Goal: Task Accomplishment & Management: Manage account settings

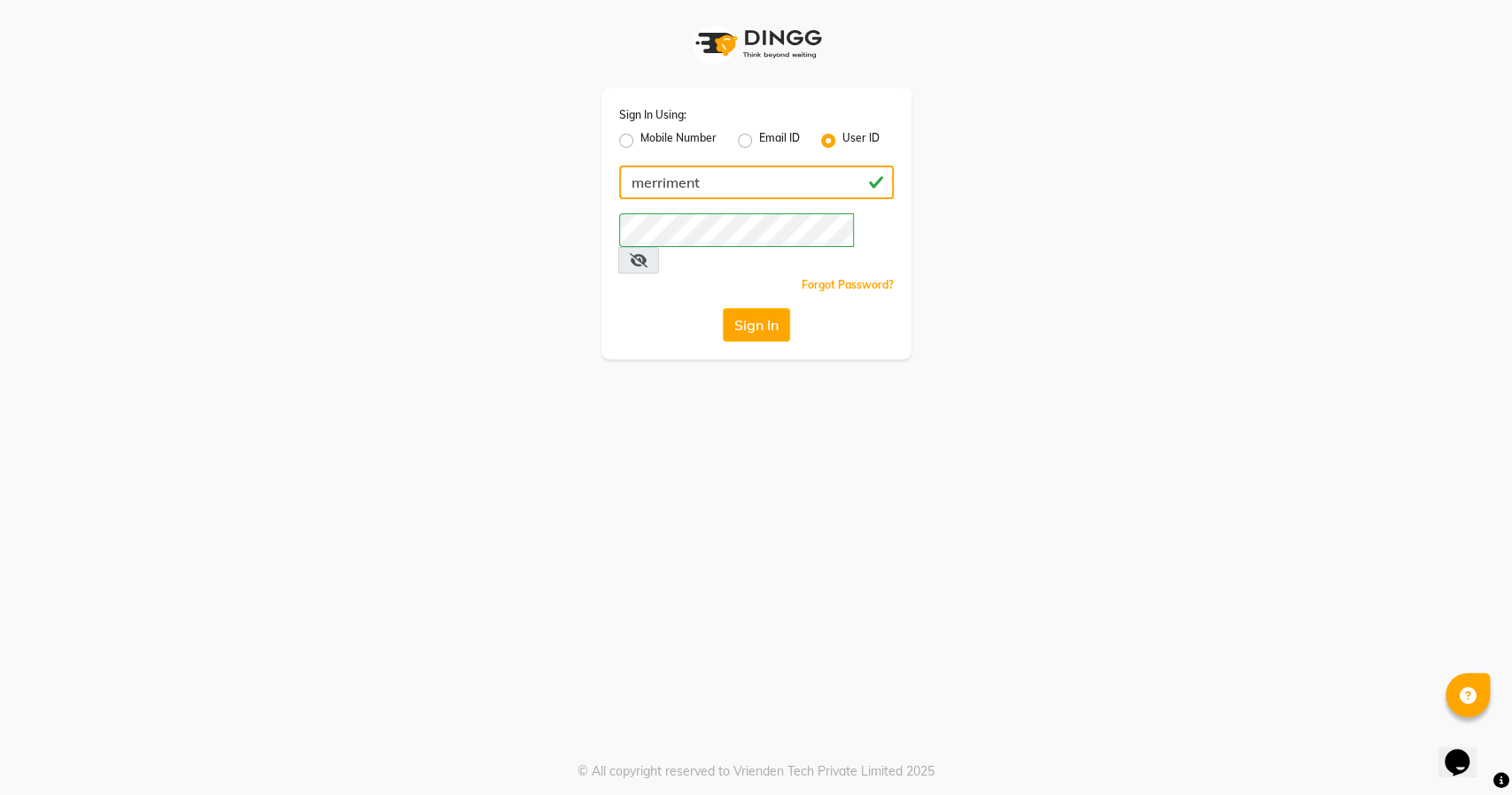
click at [808, 190] on input "merriment" at bounding box center [756, 183] width 275 height 34
type input "rosh&roys"
click at [776, 308] on button "Sign In" at bounding box center [757, 325] width 68 height 34
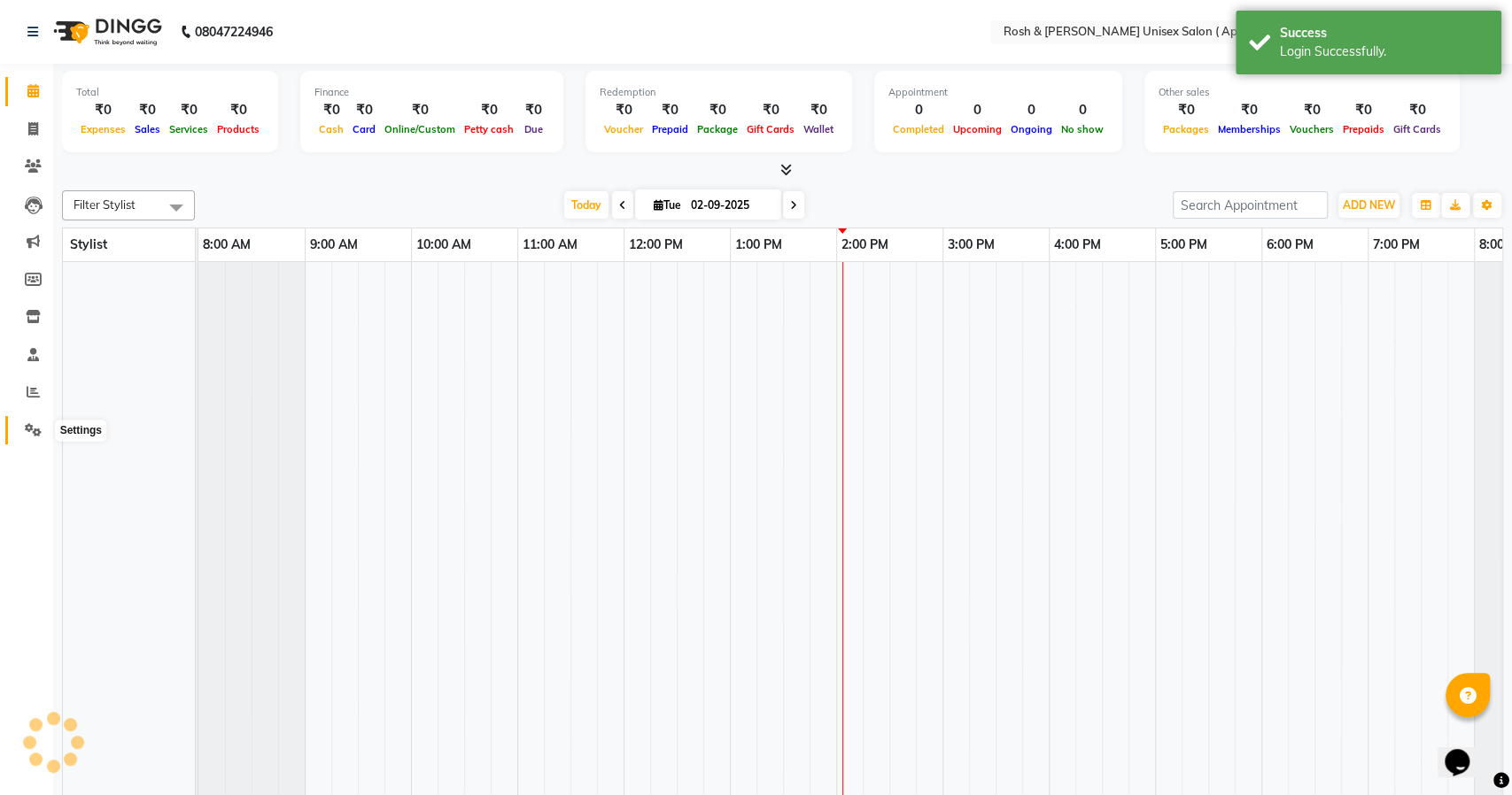
click at [16, 434] on link "Settings" at bounding box center [26, 430] width 42 height 29
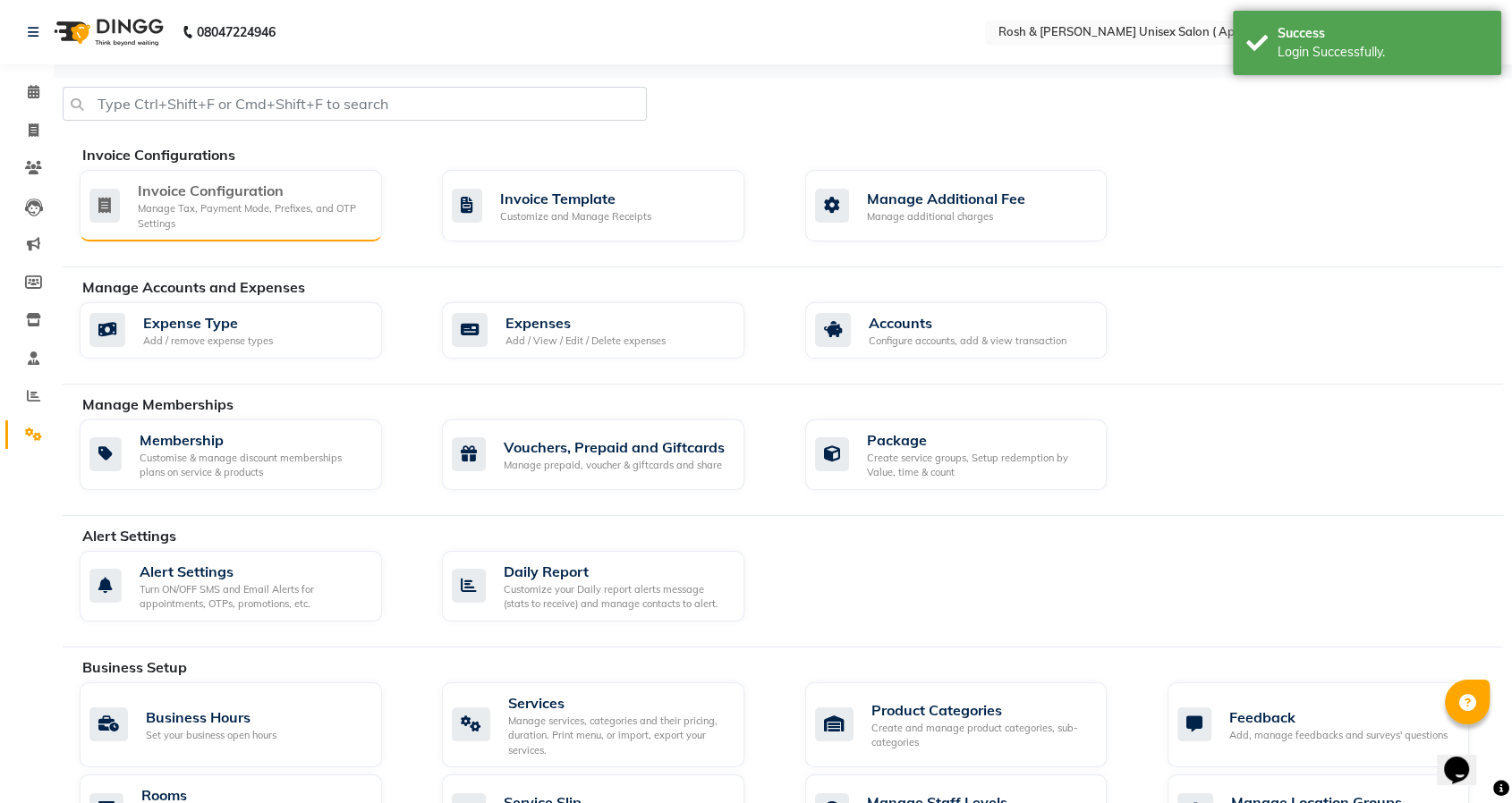
click at [236, 218] on div "Manage Tax, Payment Mode, Prefixes, and OTP Settings" at bounding box center [252, 215] width 230 height 29
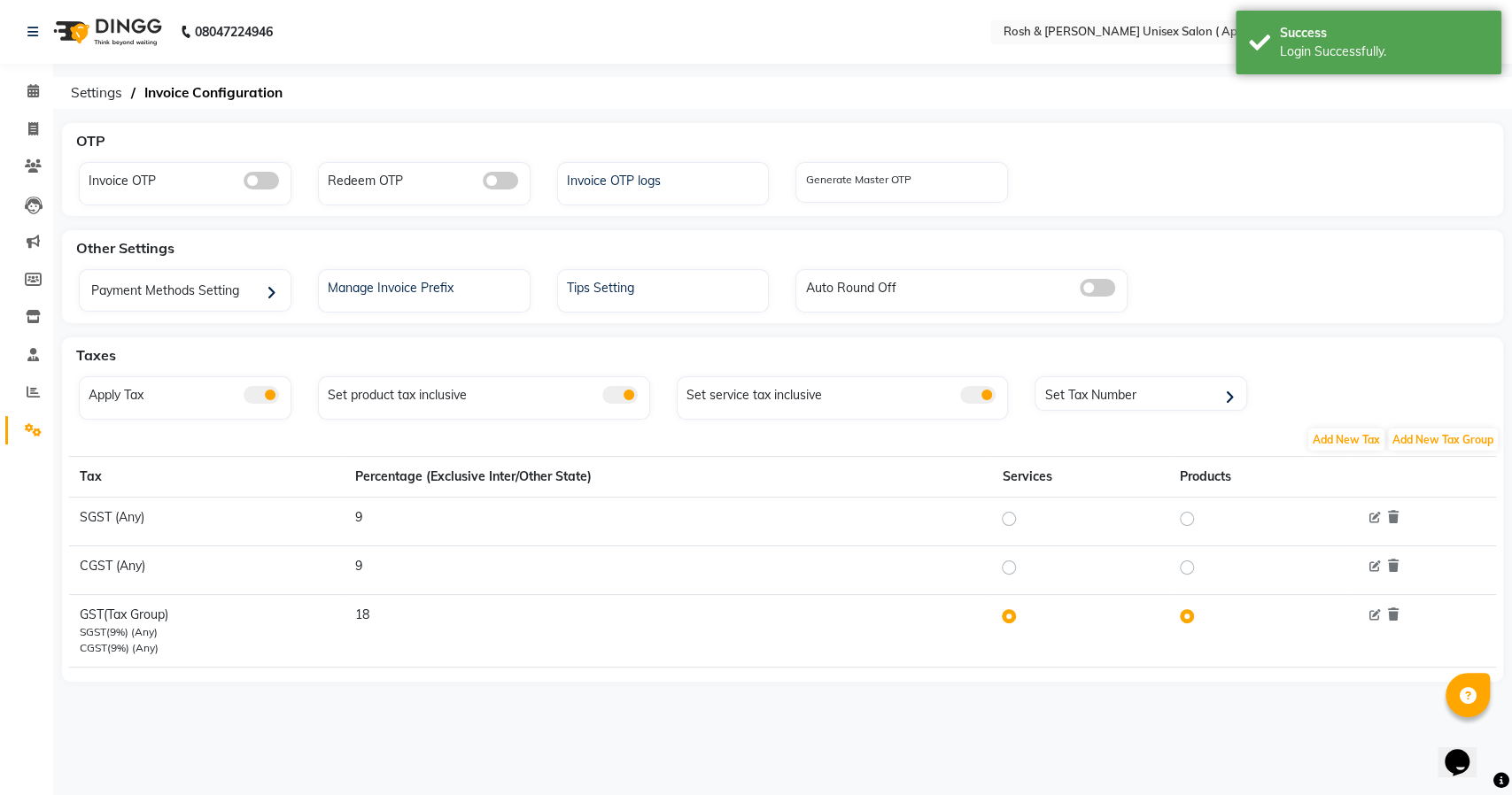
click at [983, 400] on span at bounding box center [978, 395] width 36 height 18
click at [960, 398] on input "checkbox" at bounding box center [960, 398] width 0 height 0
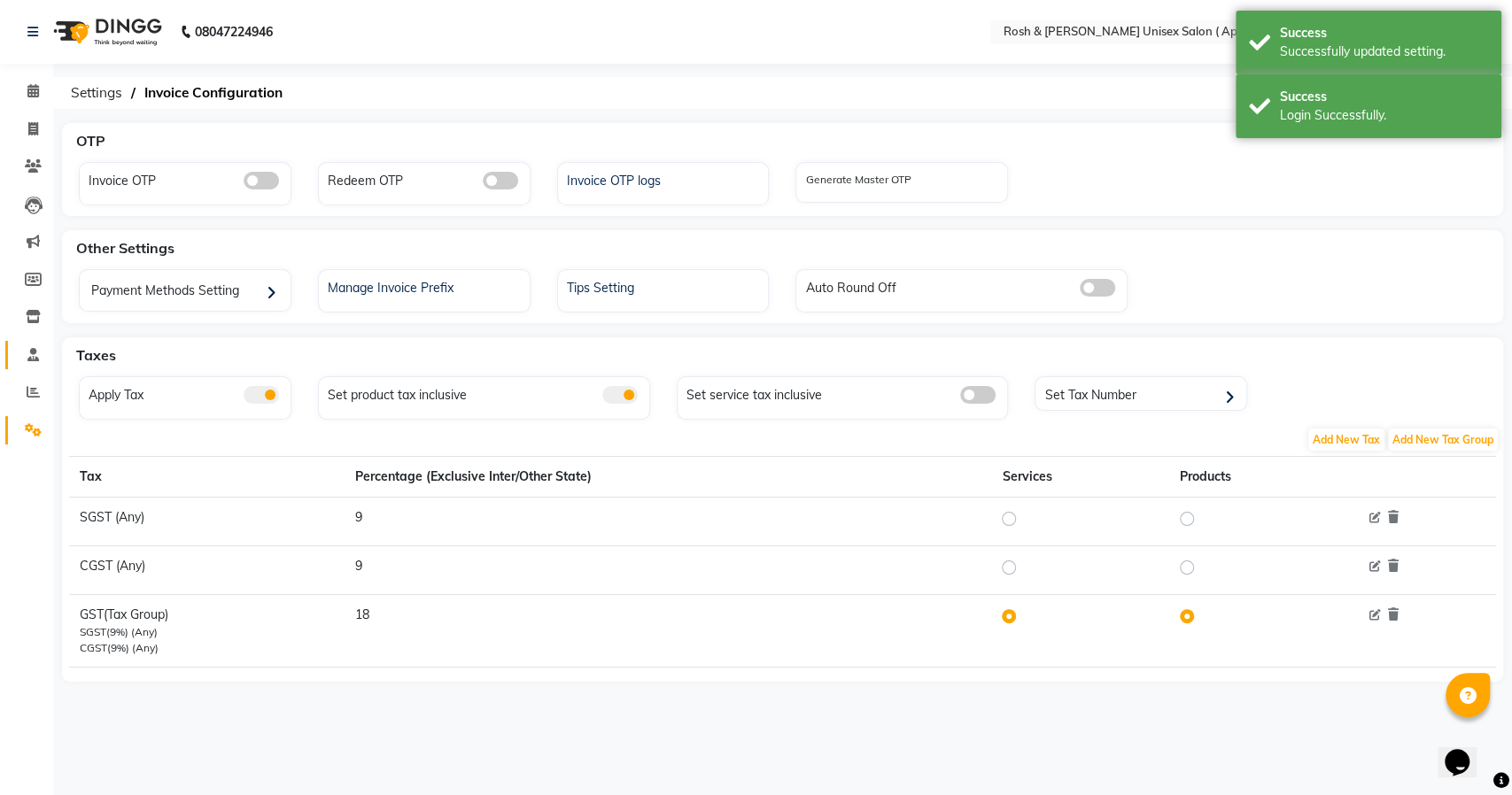
click at [28, 341] on link "Staff" at bounding box center [26, 355] width 42 height 29
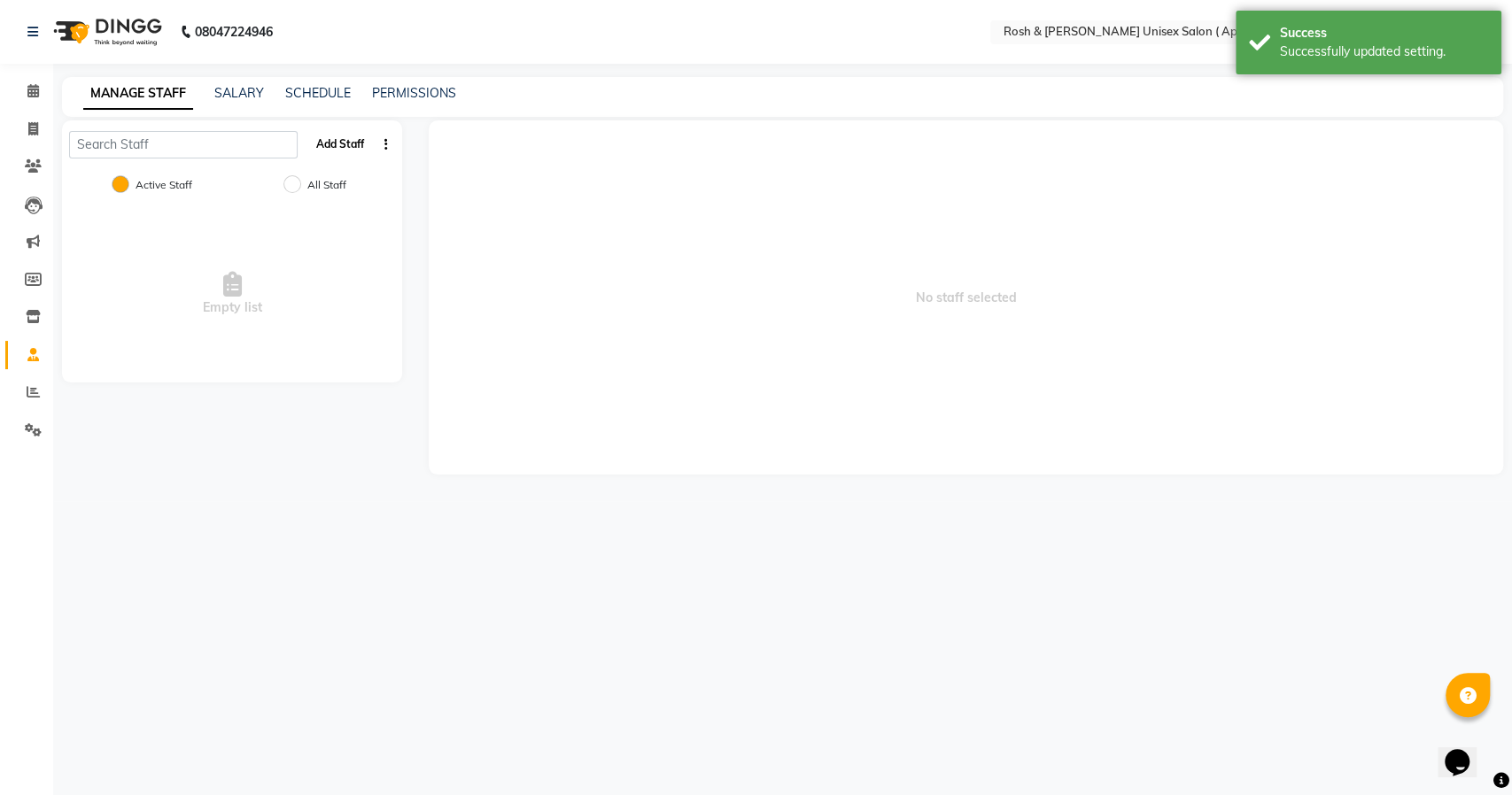
click at [333, 147] on button "Add Staff" at bounding box center [340, 144] width 62 height 30
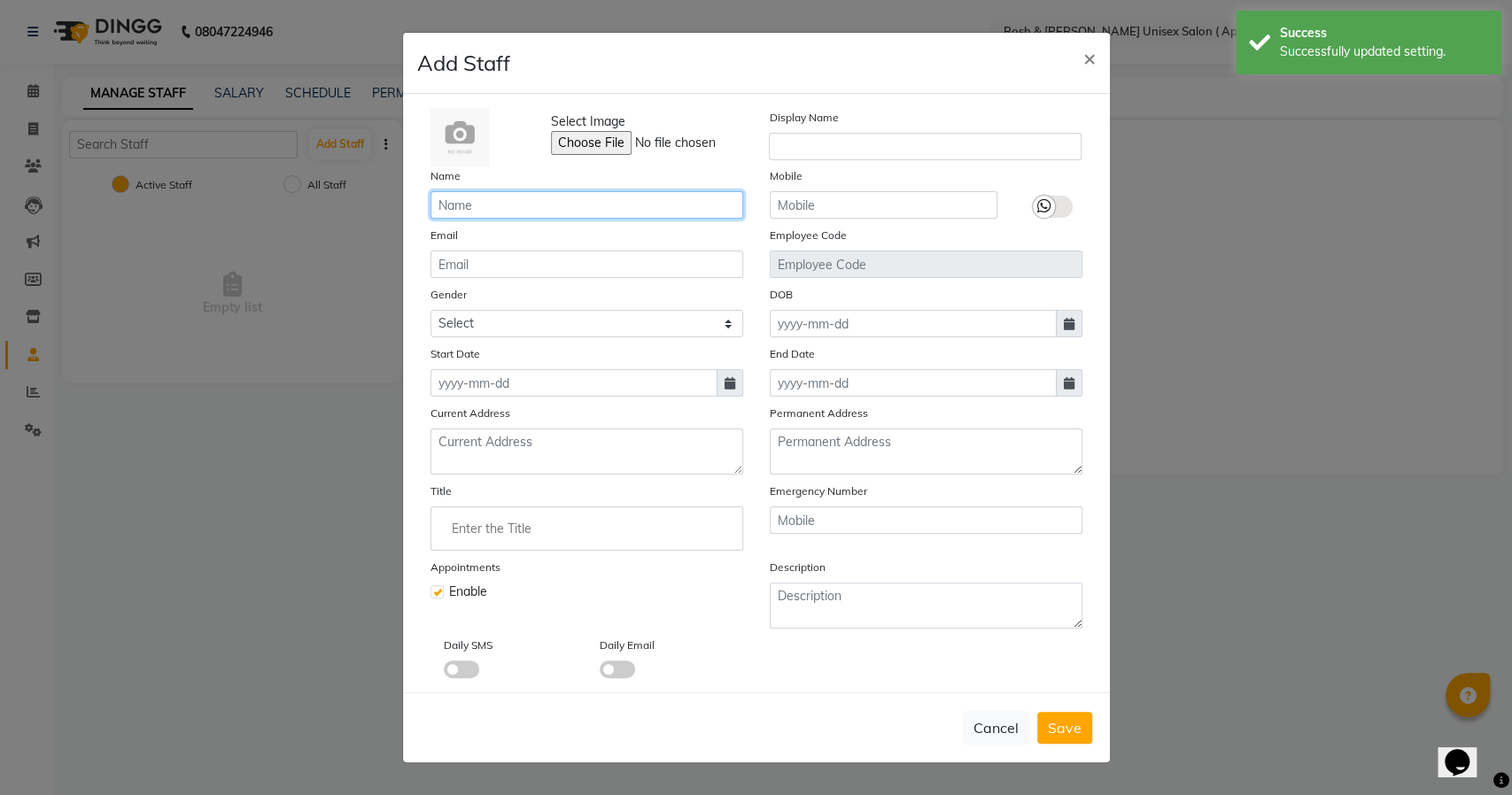
click at [576, 208] on input "text" at bounding box center [586, 204] width 312 height 27
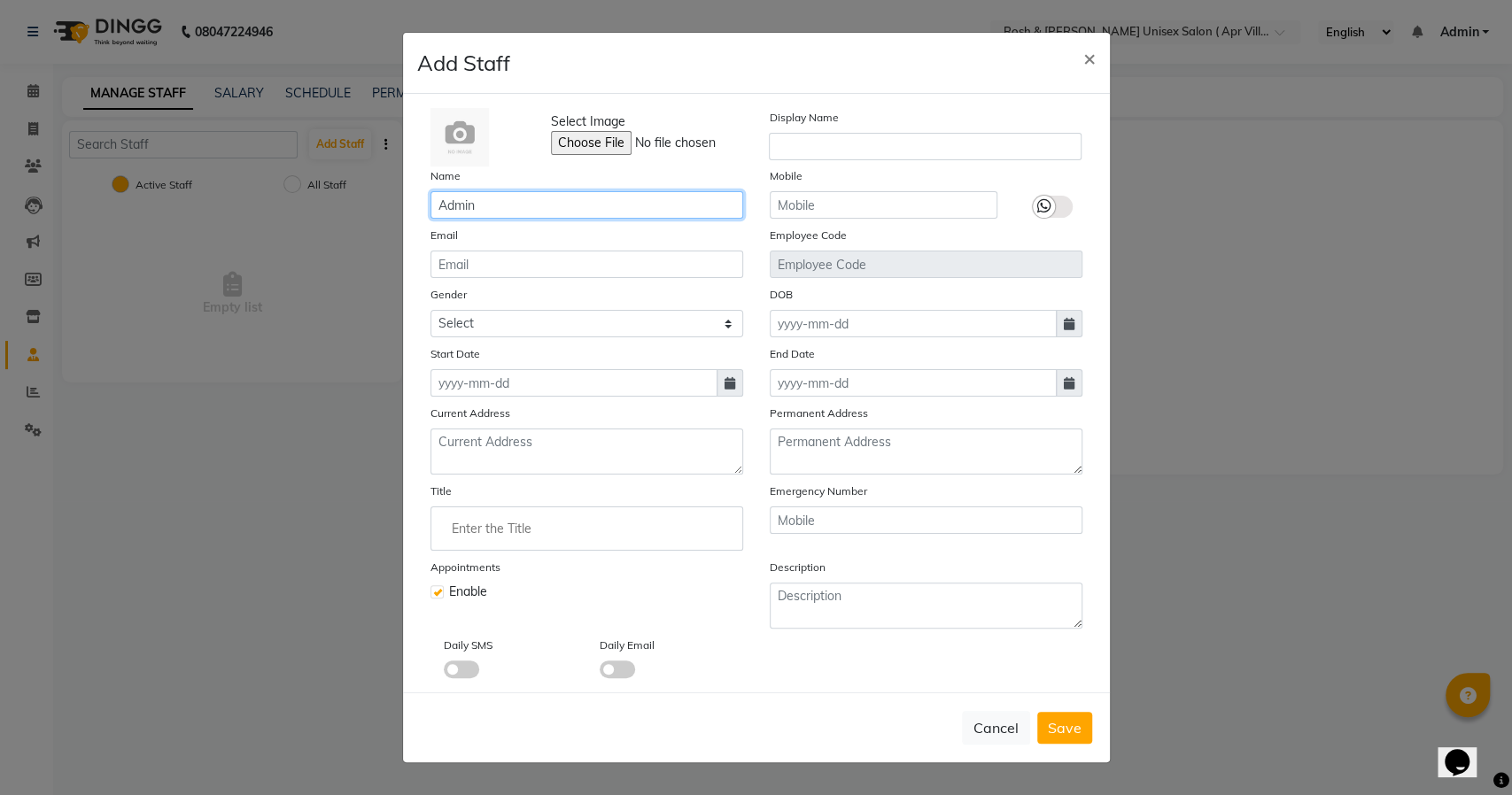
type input "Admin"
click at [724, 385] on icon at bounding box center [729, 382] width 10 height 12
select select "9"
select select "2025"
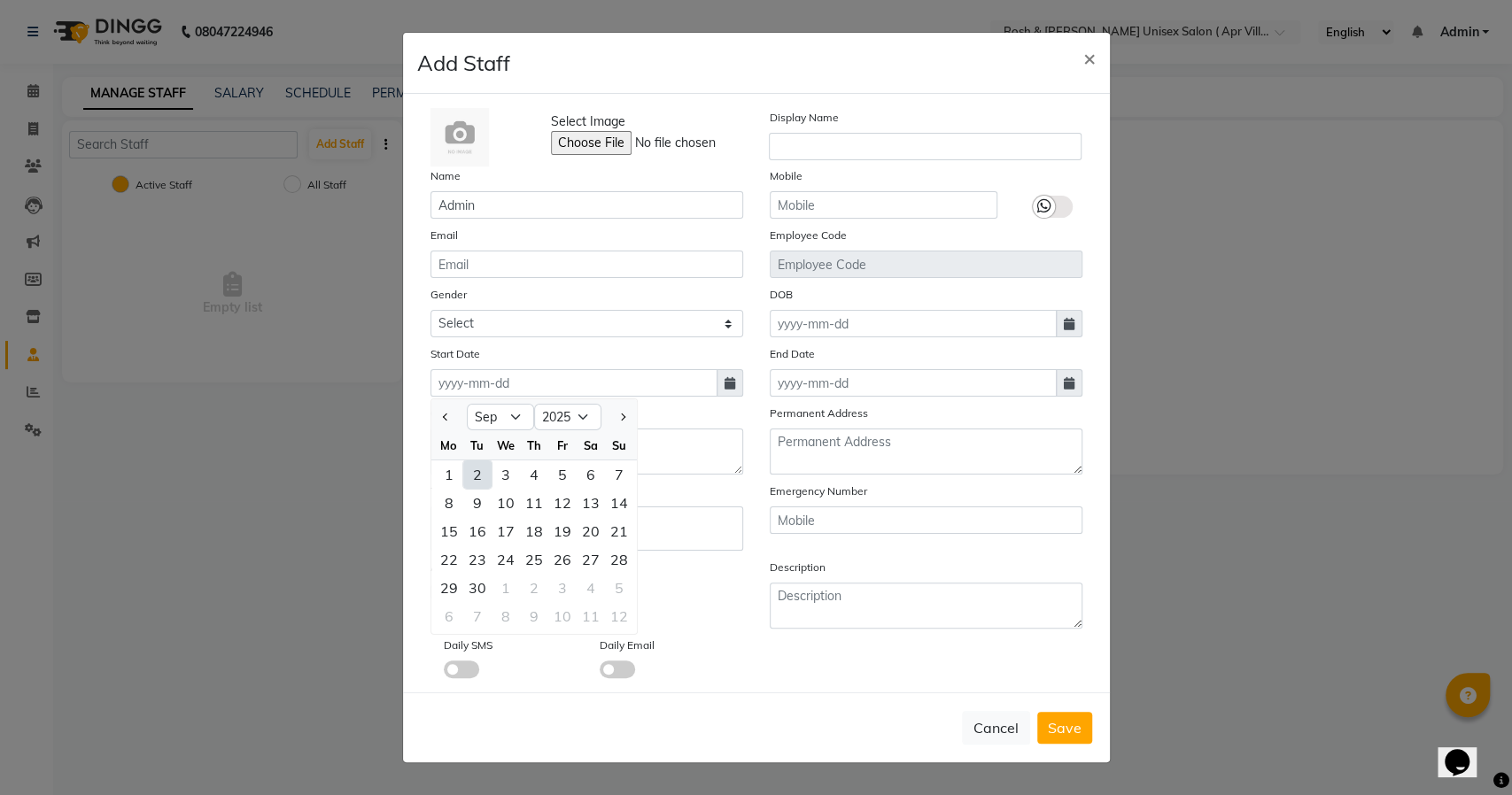
drag, startPoint x: 448, startPoint y: 478, endPoint x: 461, endPoint y: 486, distance: 15.3
click at [449, 478] on div "1" at bounding box center [449, 474] width 28 height 28
type input "01-09-2025"
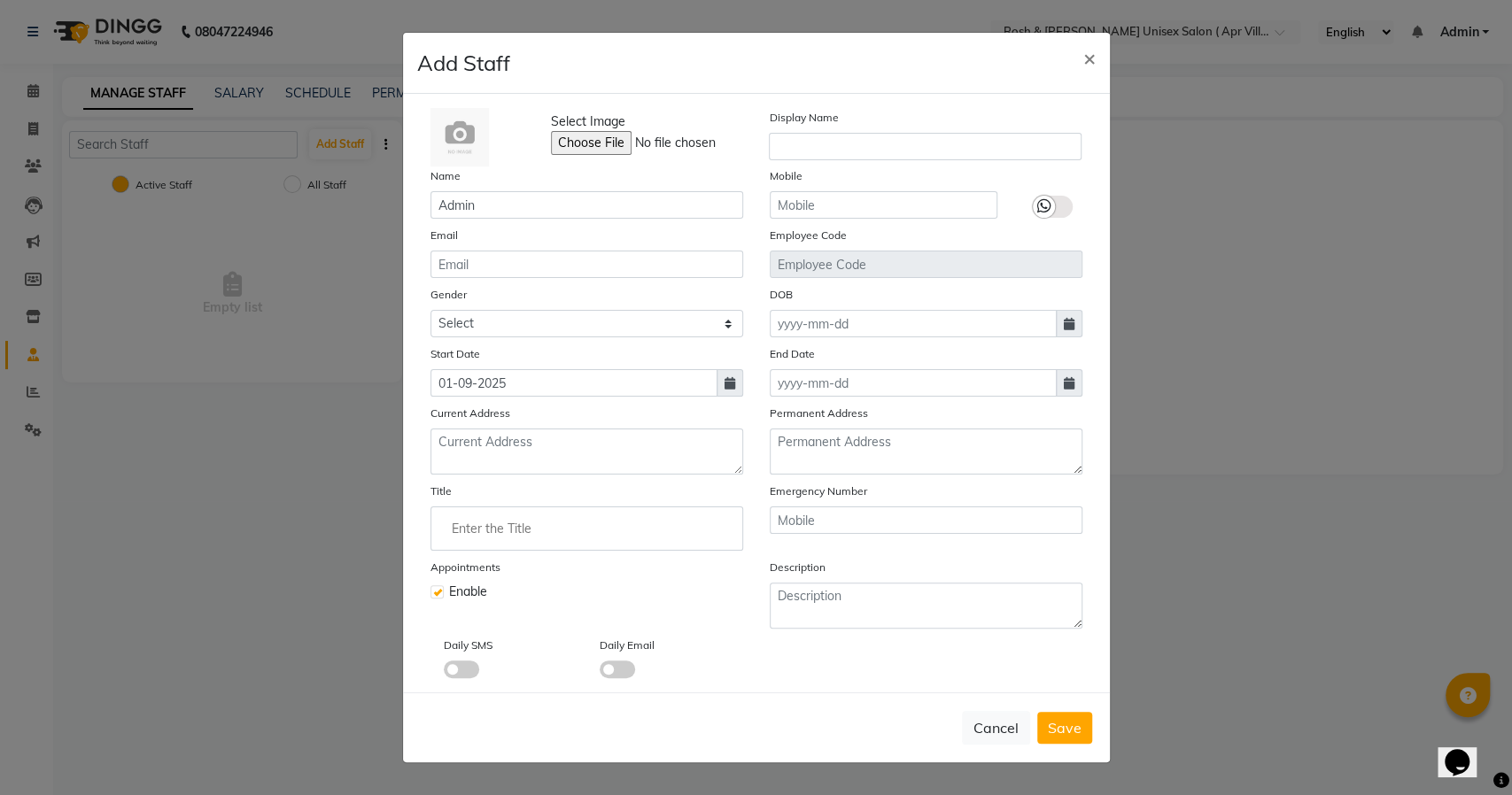
click at [437, 593] on label at bounding box center [437, 592] width 13 height 13
click at [437, 593] on input "checkbox" at bounding box center [436, 590] width 11 height 11
click at [435, 591] on label at bounding box center [437, 592] width 13 height 13
click at [435, 591] on input "checkbox" at bounding box center [436, 590] width 11 height 11
checkbox input "true"
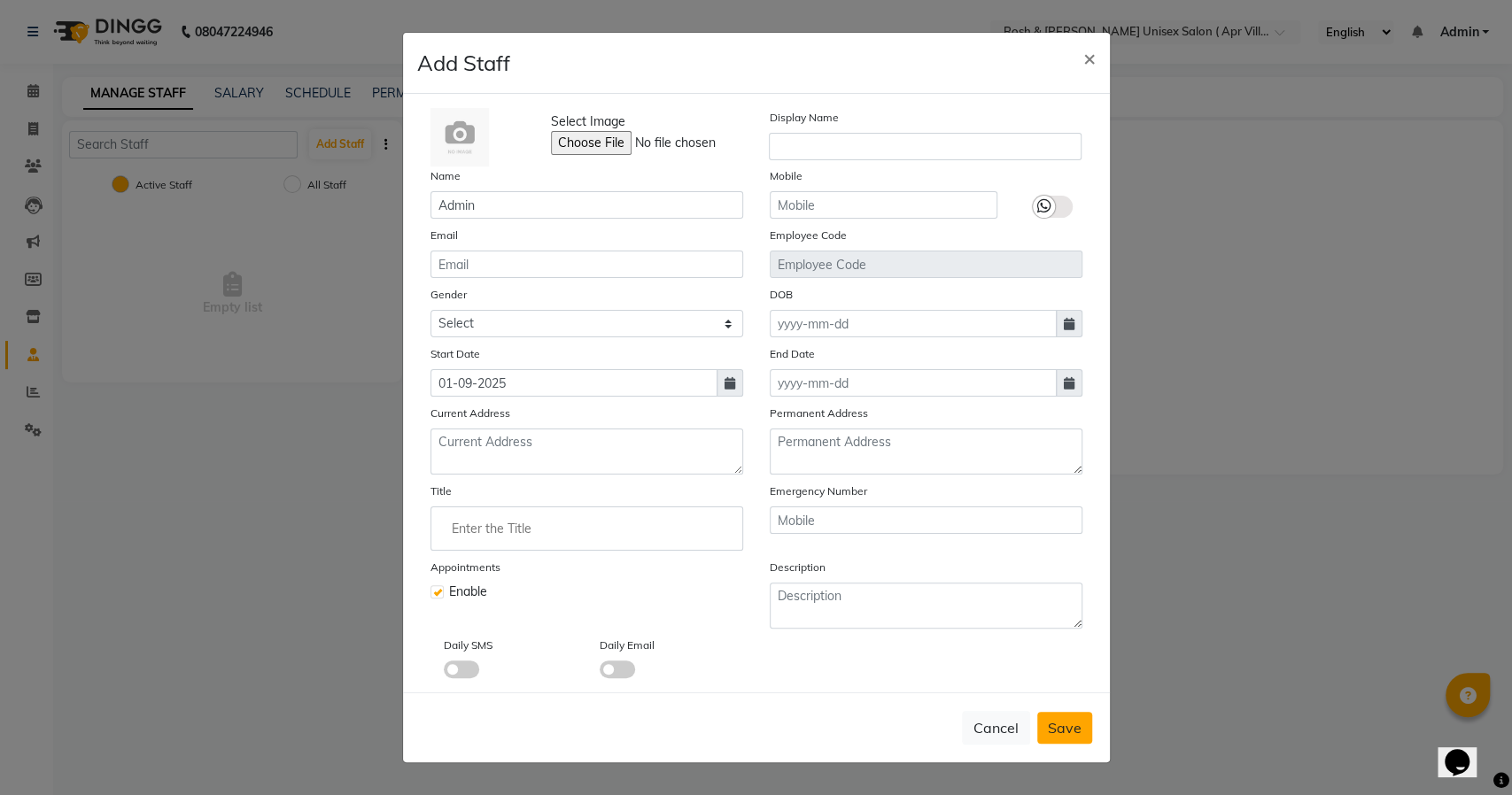
click at [1057, 720] on span "Save" at bounding box center [1065, 728] width 34 height 18
checkbox input "false"
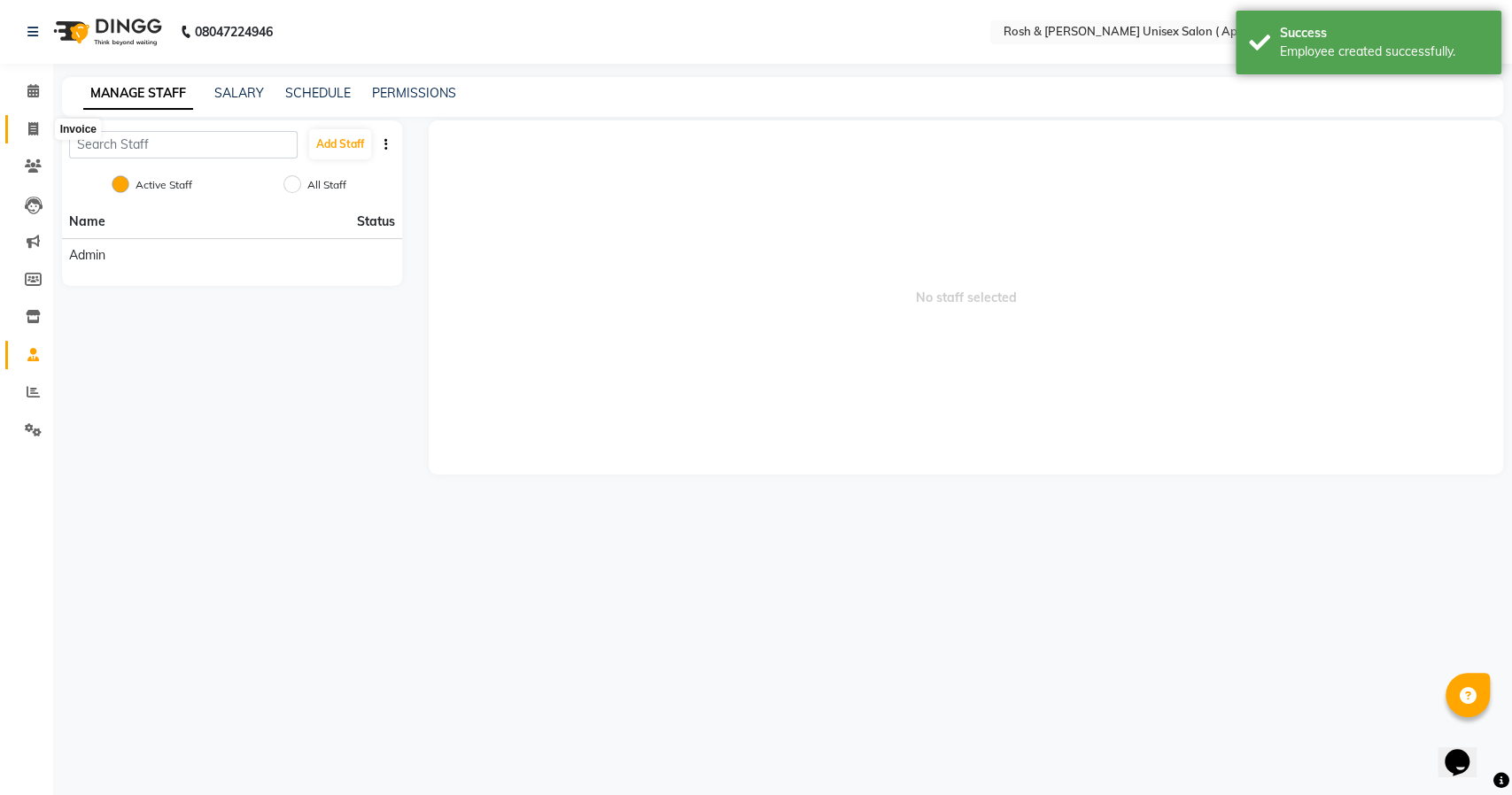
click at [26, 122] on span at bounding box center [33, 129] width 31 height 21
select select "service"
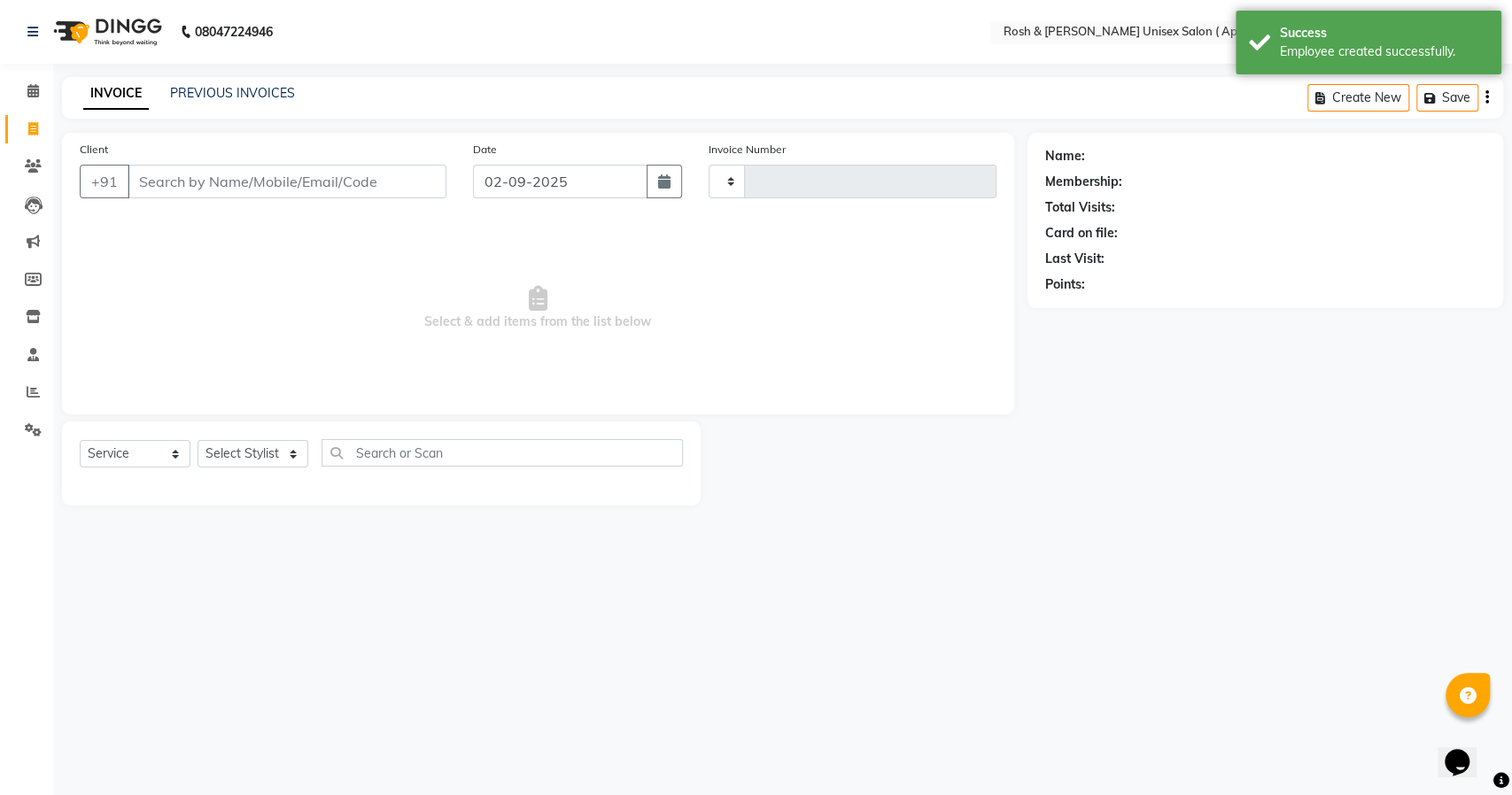
type input "0001"
select select "8955"
click at [264, 453] on select "Select Stylist Admin" at bounding box center [253, 453] width 111 height 27
select select "90595"
click at [198, 440] on select "Select Stylist Admin" at bounding box center [253, 453] width 111 height 27
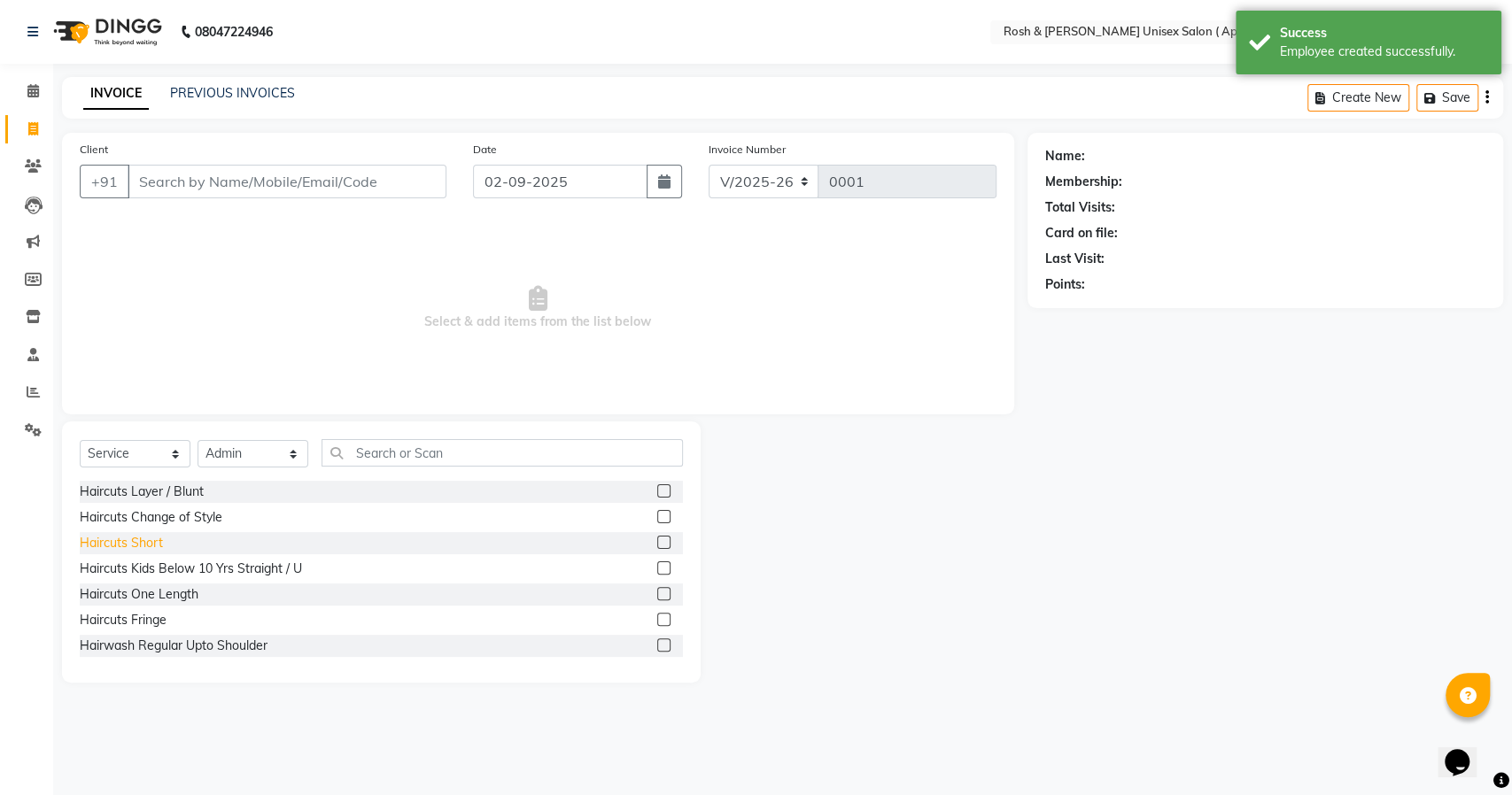
click at [158, 542] on div "Haircuts Short" at bounding box center [121, 543] width 83 height 19
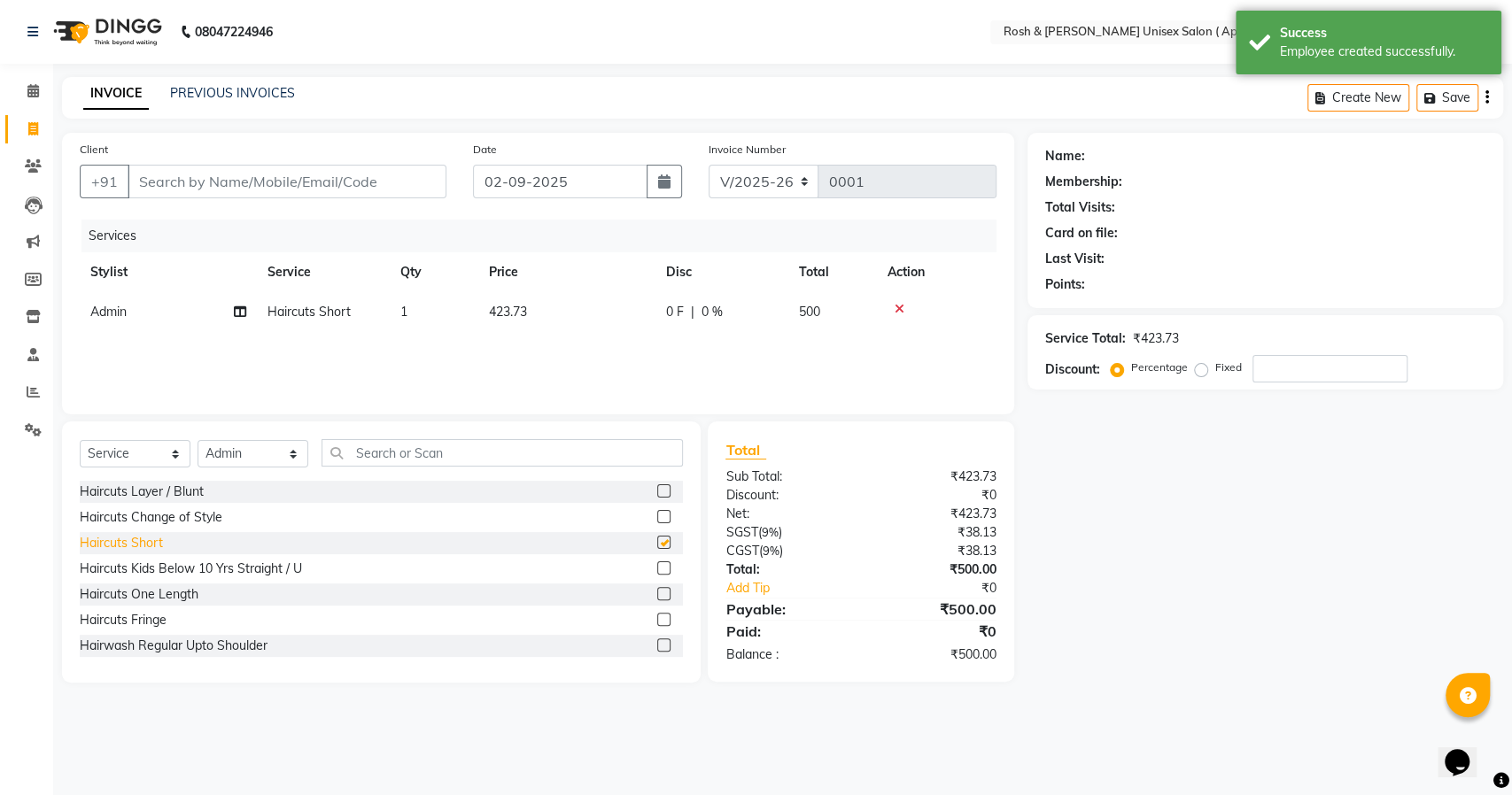
checkbox input "false"
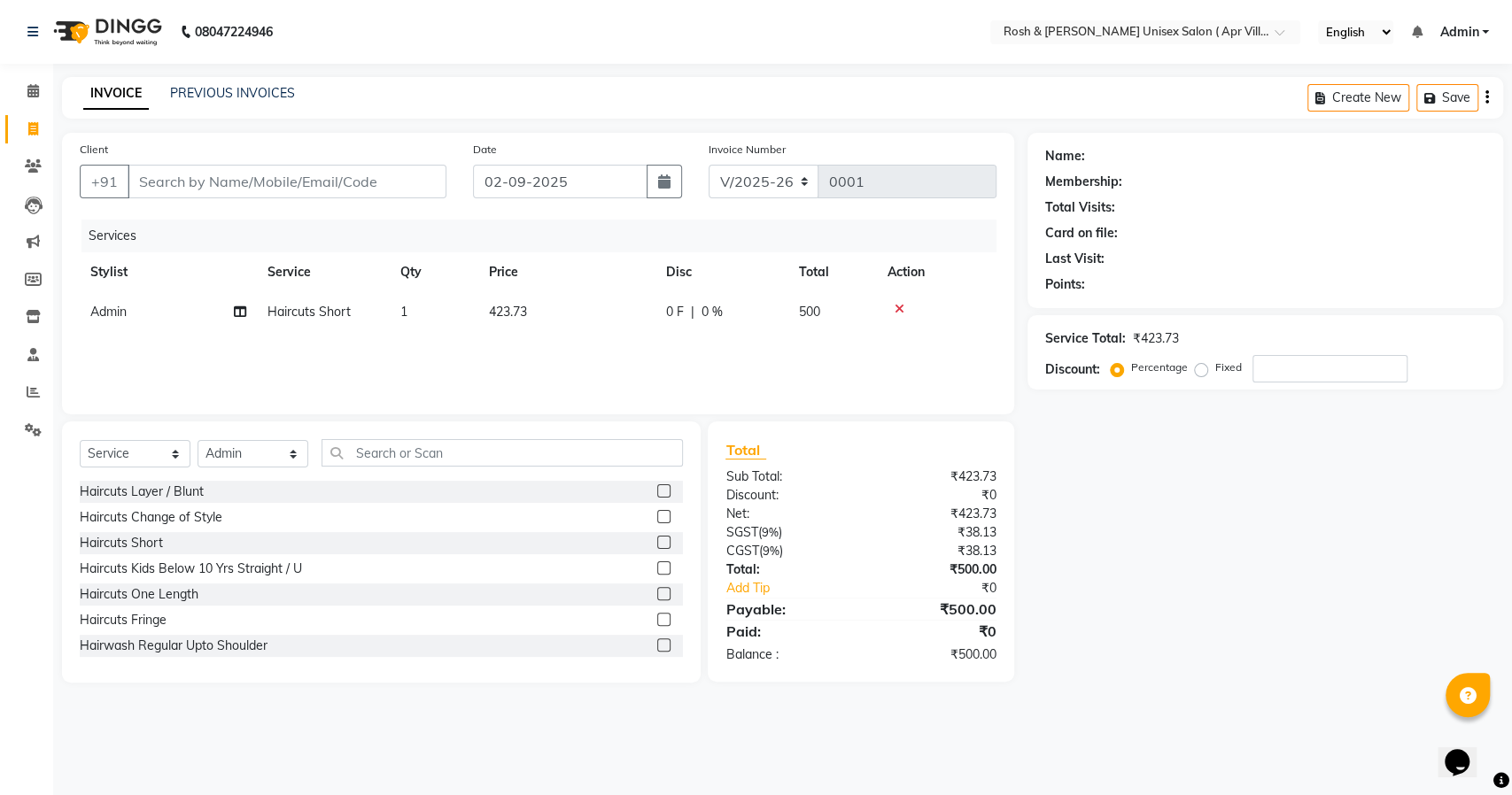
click at [895, 305] on icon at bounding box center [900, 308] width 9 height 12
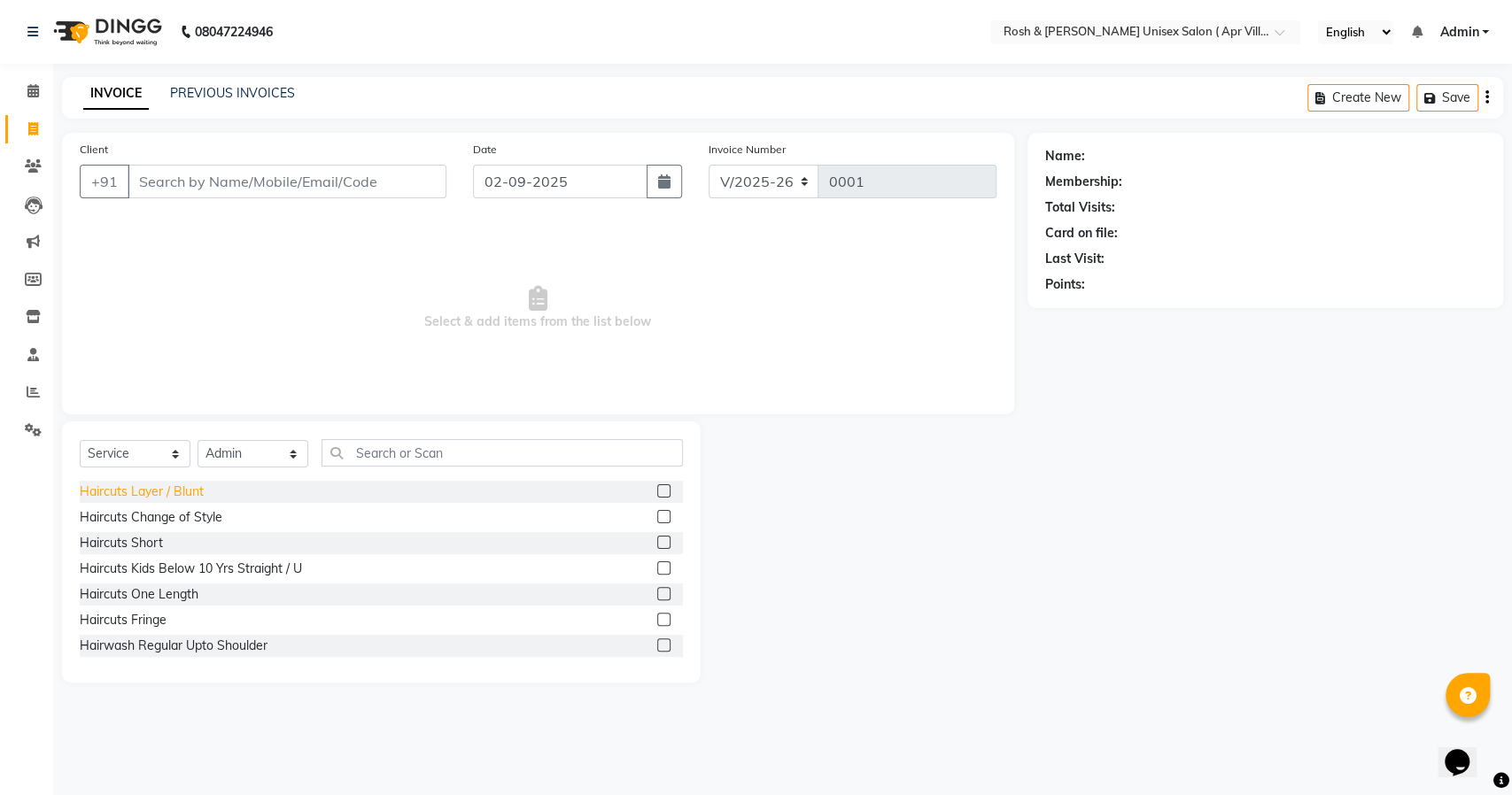
click at [182, 493] on div "Haircuts Layer / Blunt" at bounding box center [142, 492] width 124 height 19
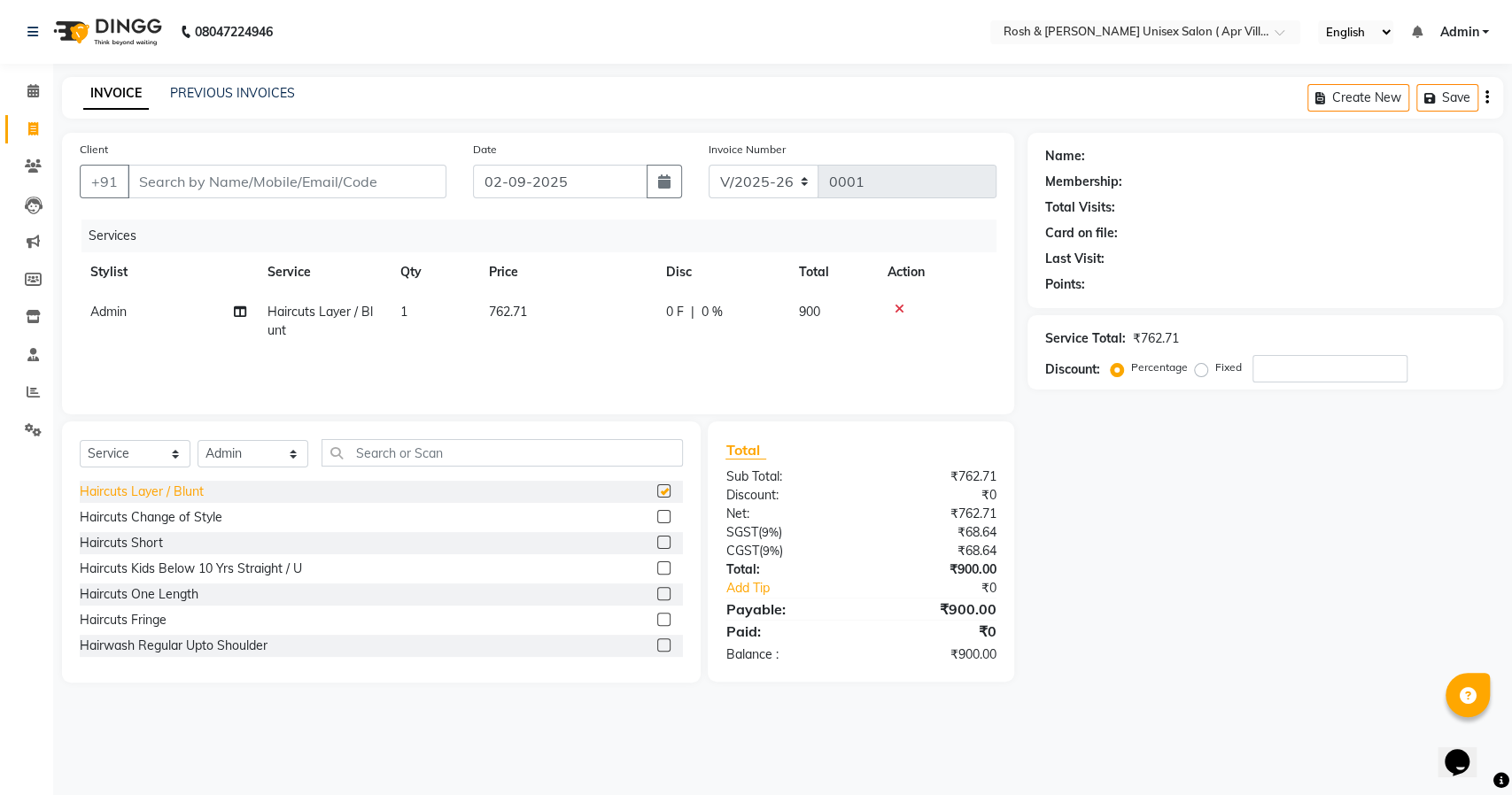
checkbox input "false"
click at [903, 307] on icon at bounding box center [900, 308] width 9 height 12
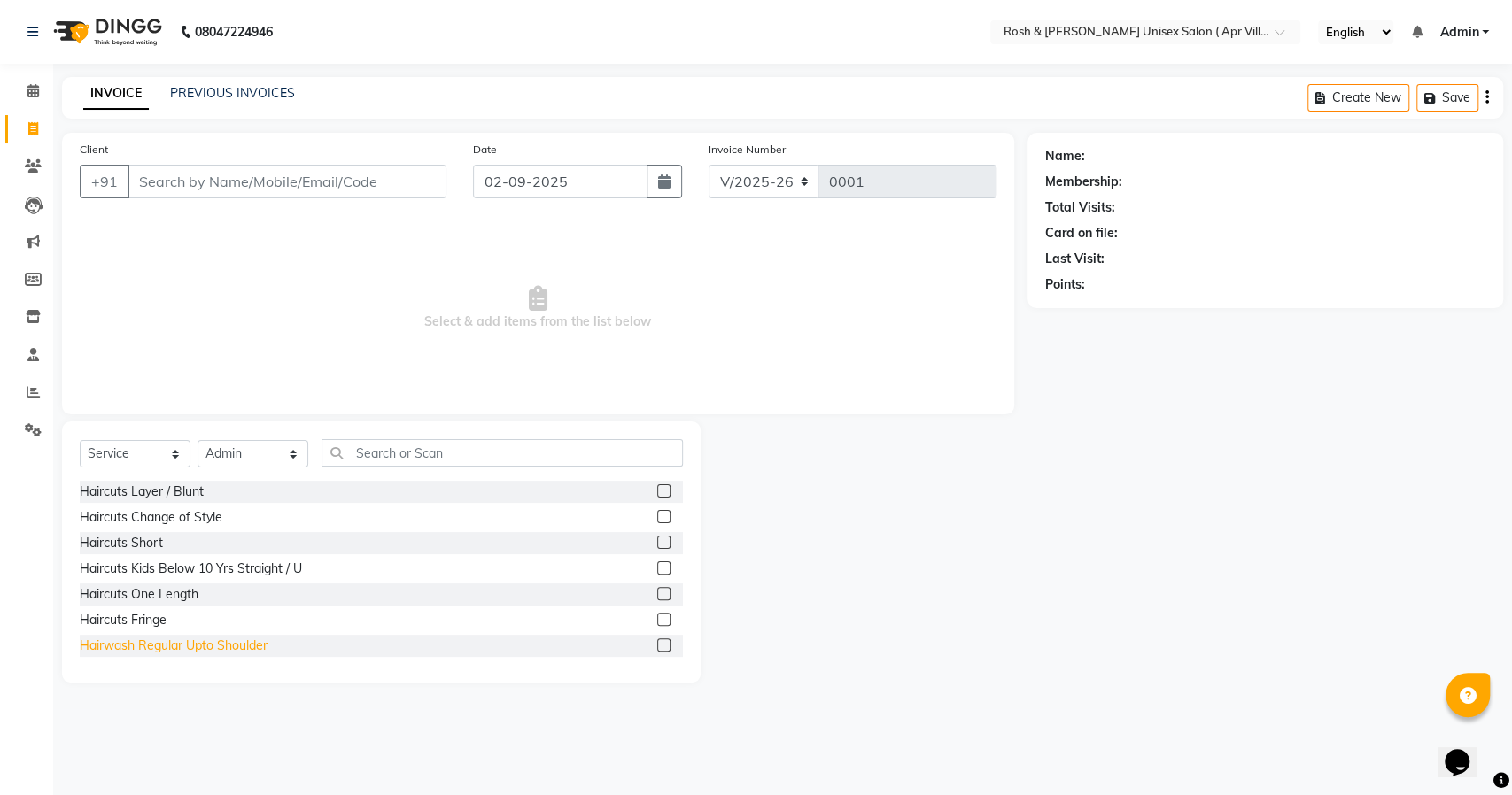
click at [214, 646] on div "Hairwash Regular Upto Shoulder" at bounding box center [174, 646] width 188 height 19
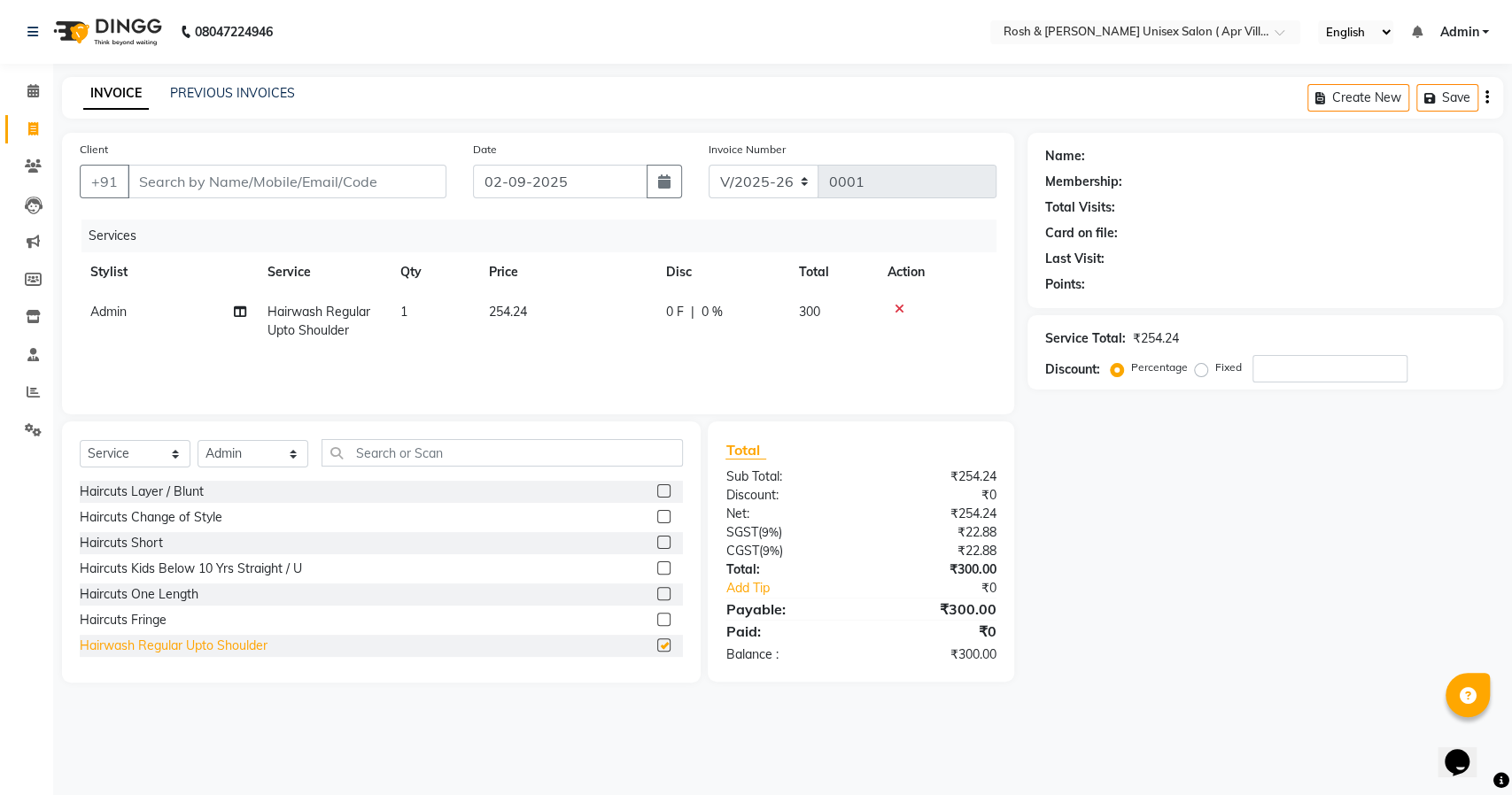
checkbox input "false"
click at [896, 307] on icon at bounding box center [900, 308] width 9 height 12
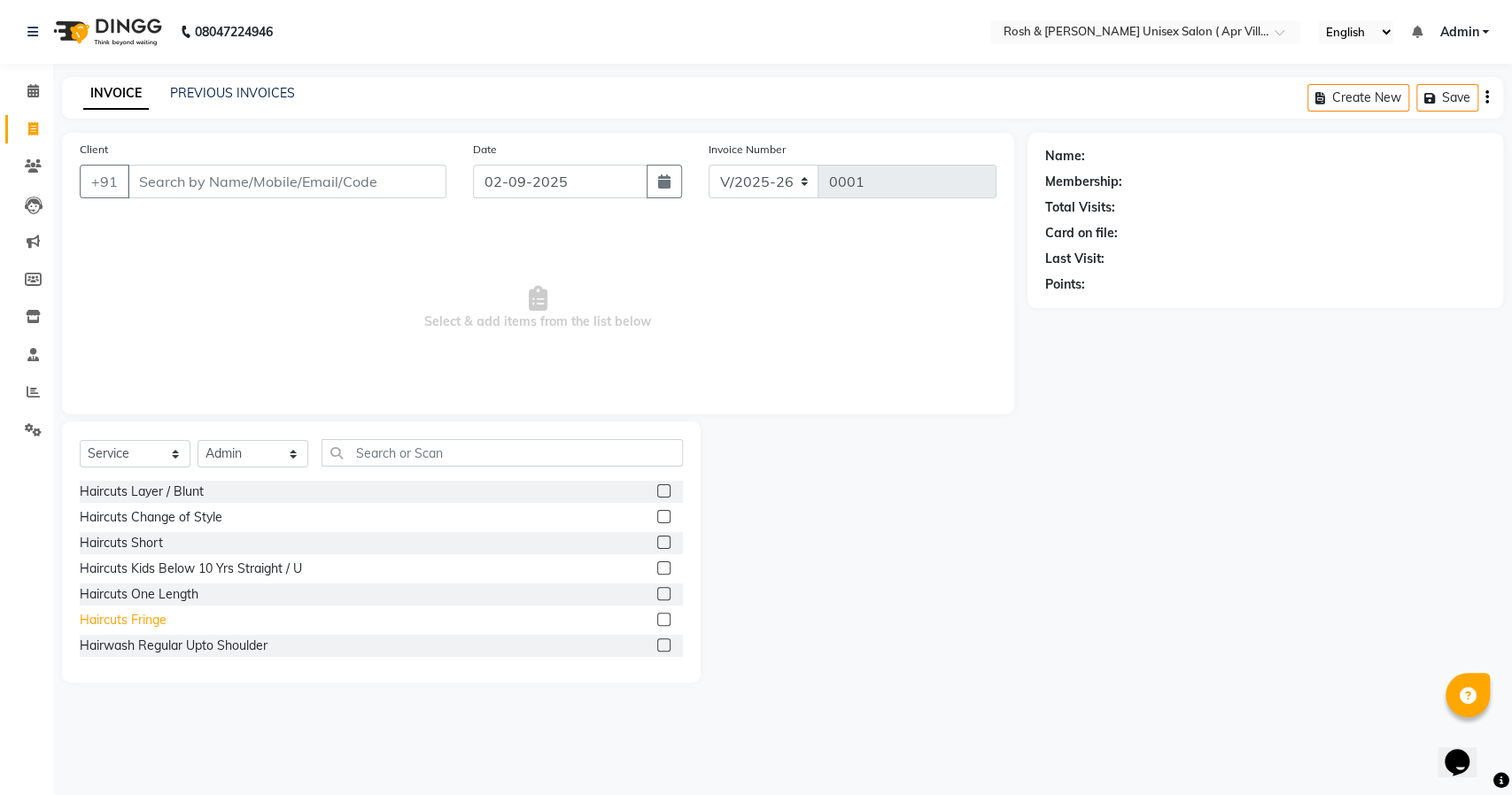
click at [148, 620] on div "Haircuts Fringe" at bounding box center [123, 621] width 87 height 19
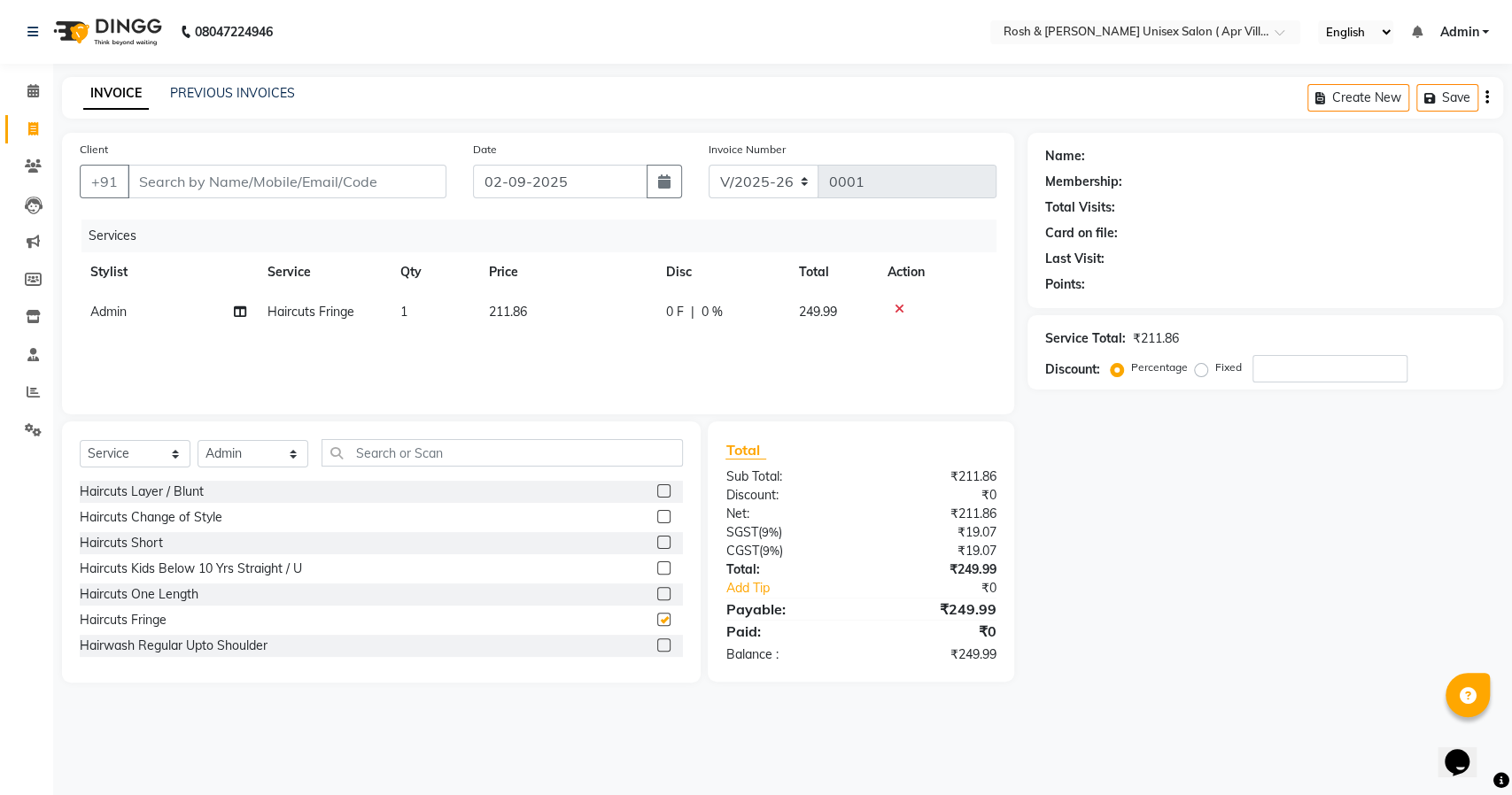
checkbox input "false"
click at [902, 306] on icon at bounding box center [900, 308] width 9 height 12
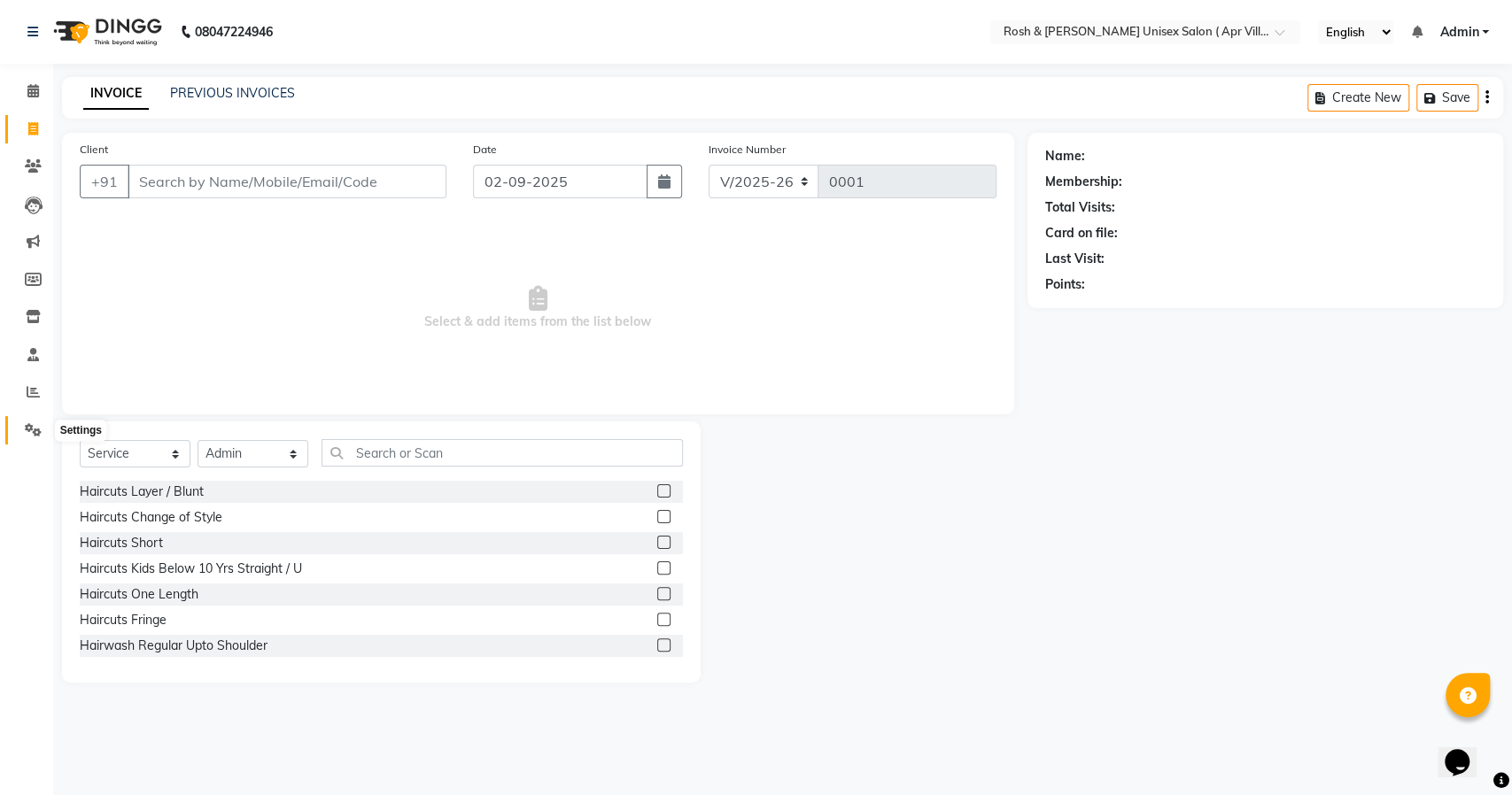
click at [27, 432] on icon at bounding box center [33, 429] width 17 height 13
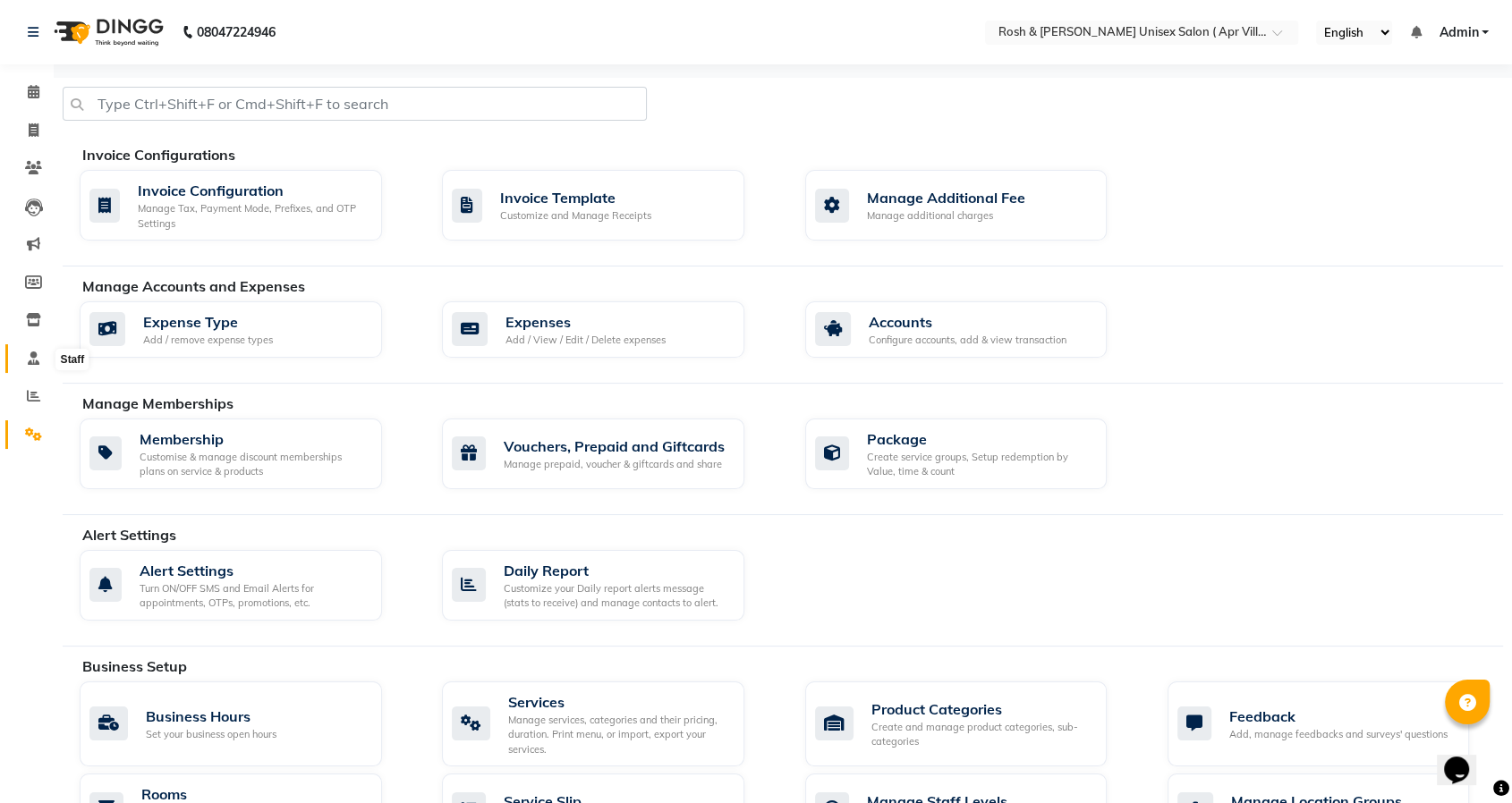
click at [28, 362] on icon at bounding box center [33, 358] width 11 height 13
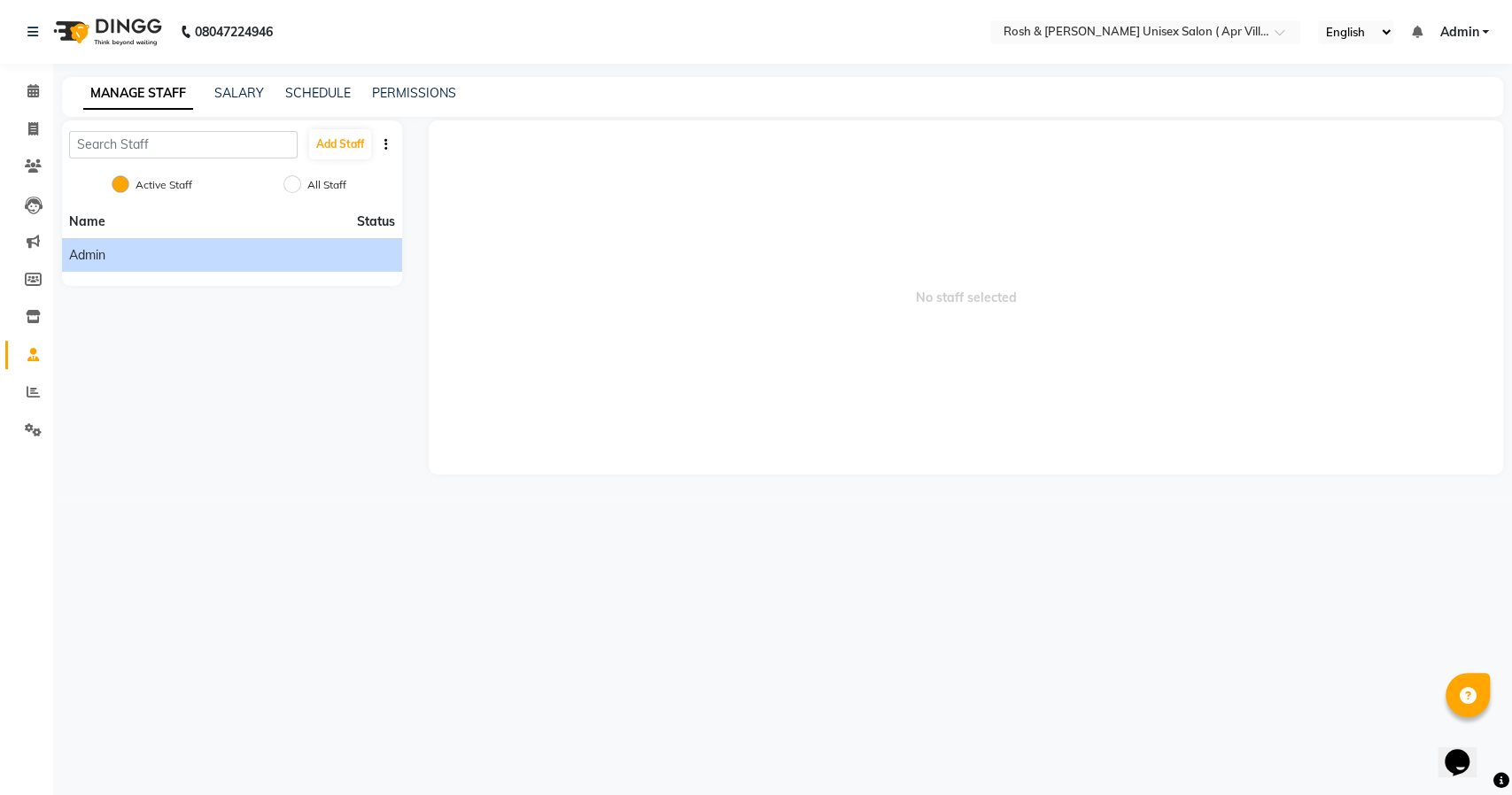
click at [105, 262] on span "Admin" at bounding box center [87, 256] width 37 height 19
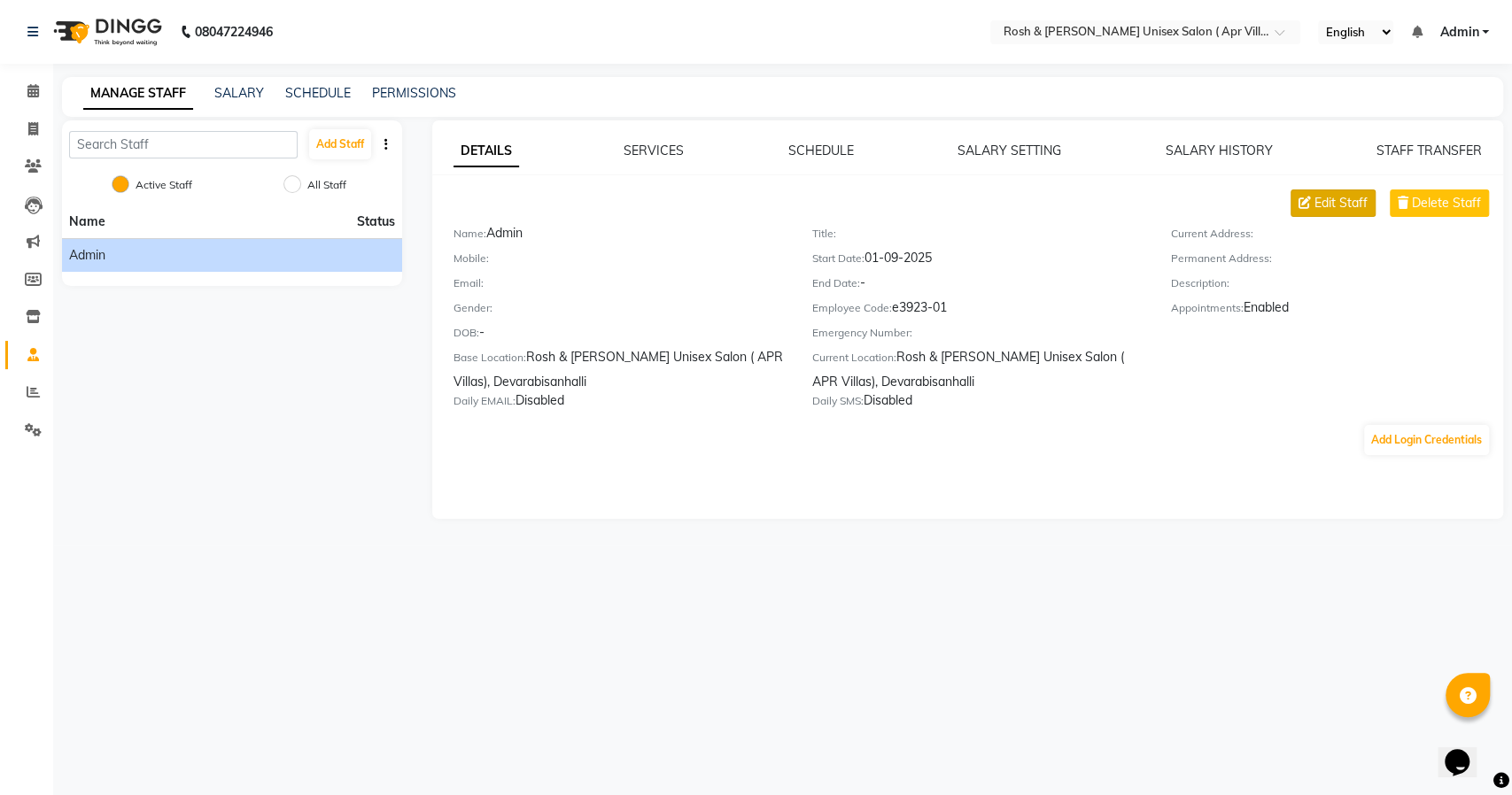
click at [1329, 206] on span "Edit Staff" at bounding box center [1340, 203] width 53 height 19
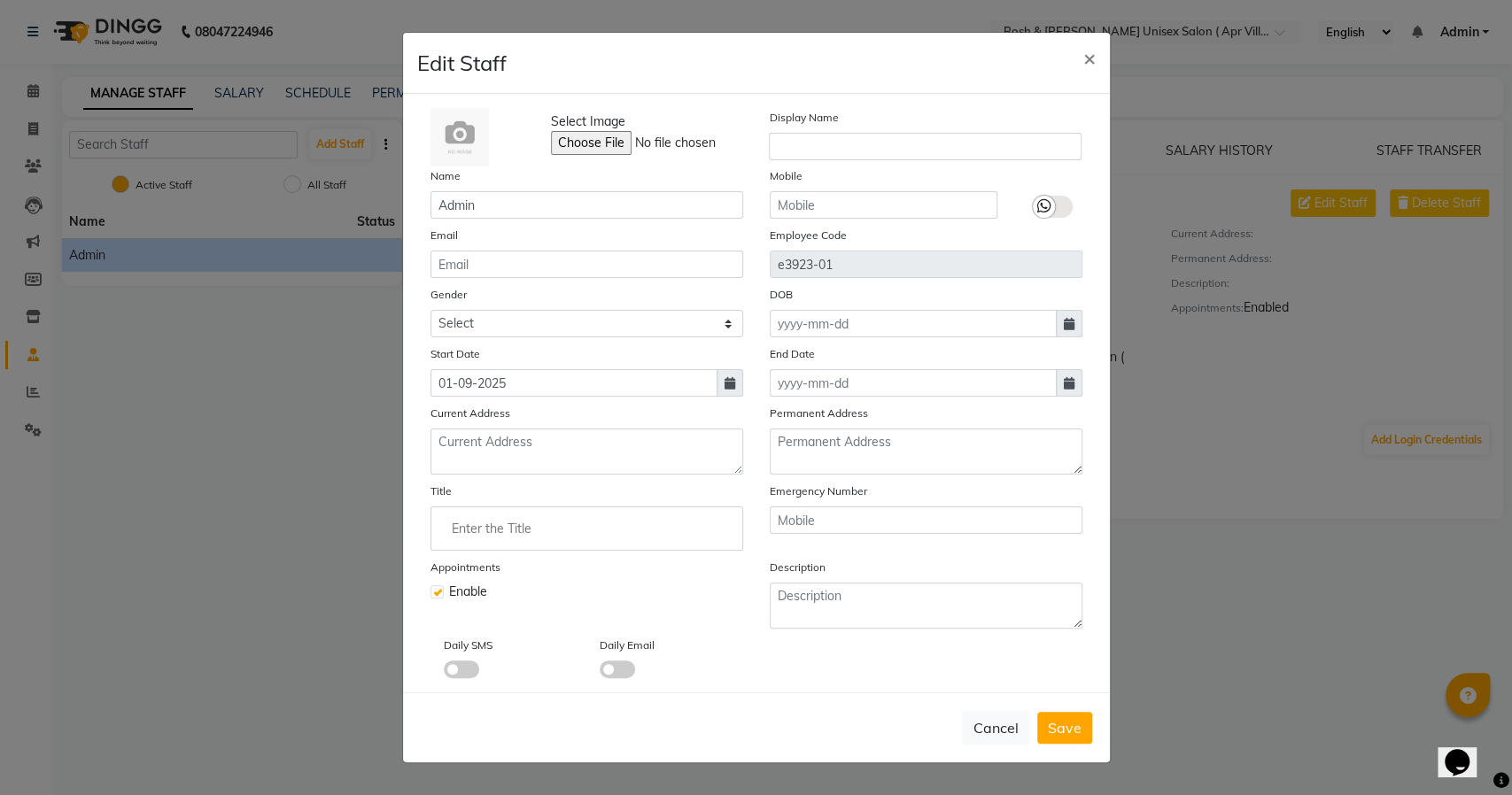
click at [432, 596] on label at bounding box center [437, 592] width 13 height 13
click at [432, 596] on input "checkbox" at bounding box center [436, 590] width 11 height 11
checkbox input "false"
click at [1070, 726] on span "Save" at bounding box center [1065, 728] width 34 height 18
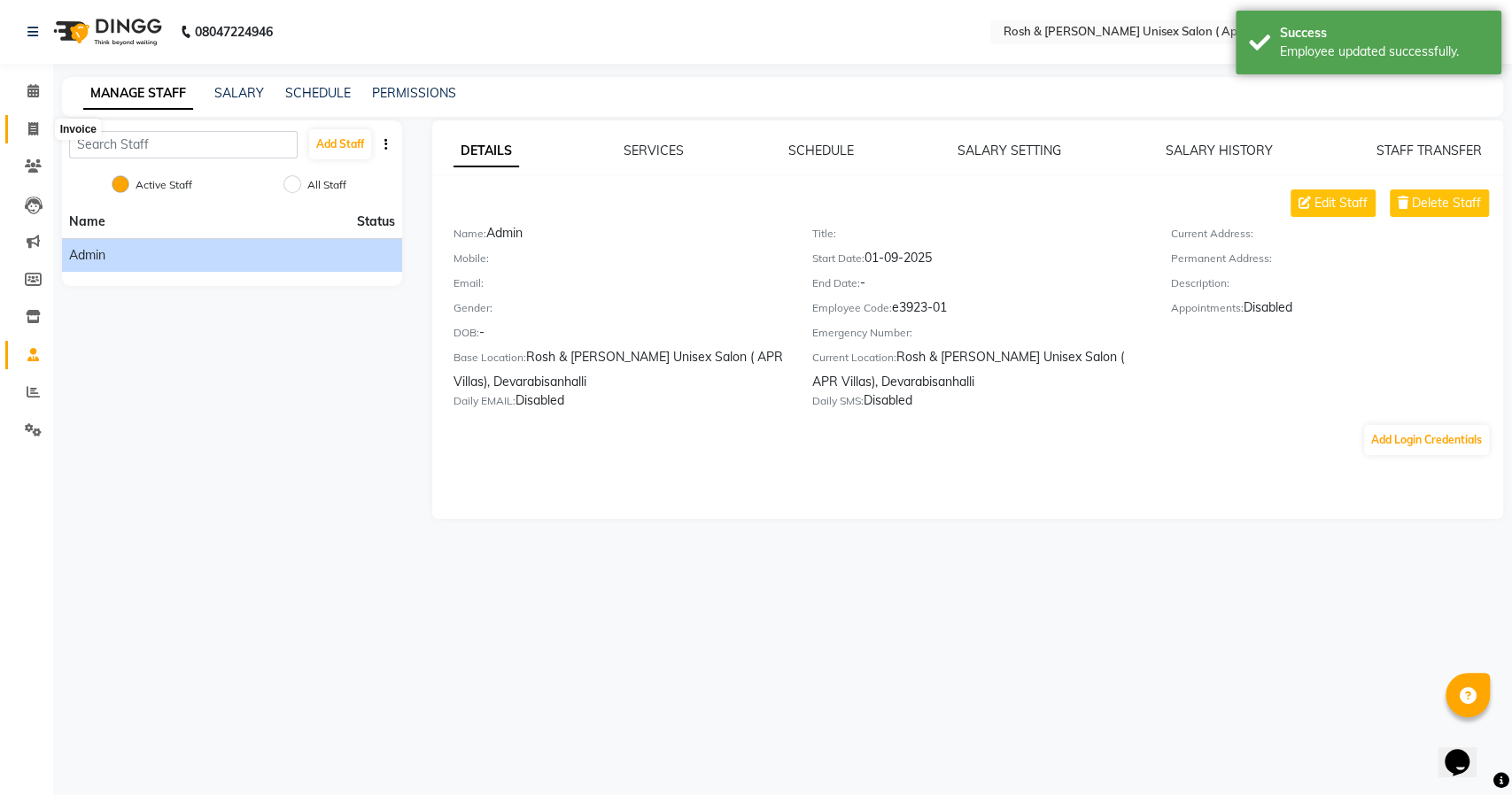
click at [28, 134] on icon at bounding box center [33, 128] width 9 height 13
select select "service"
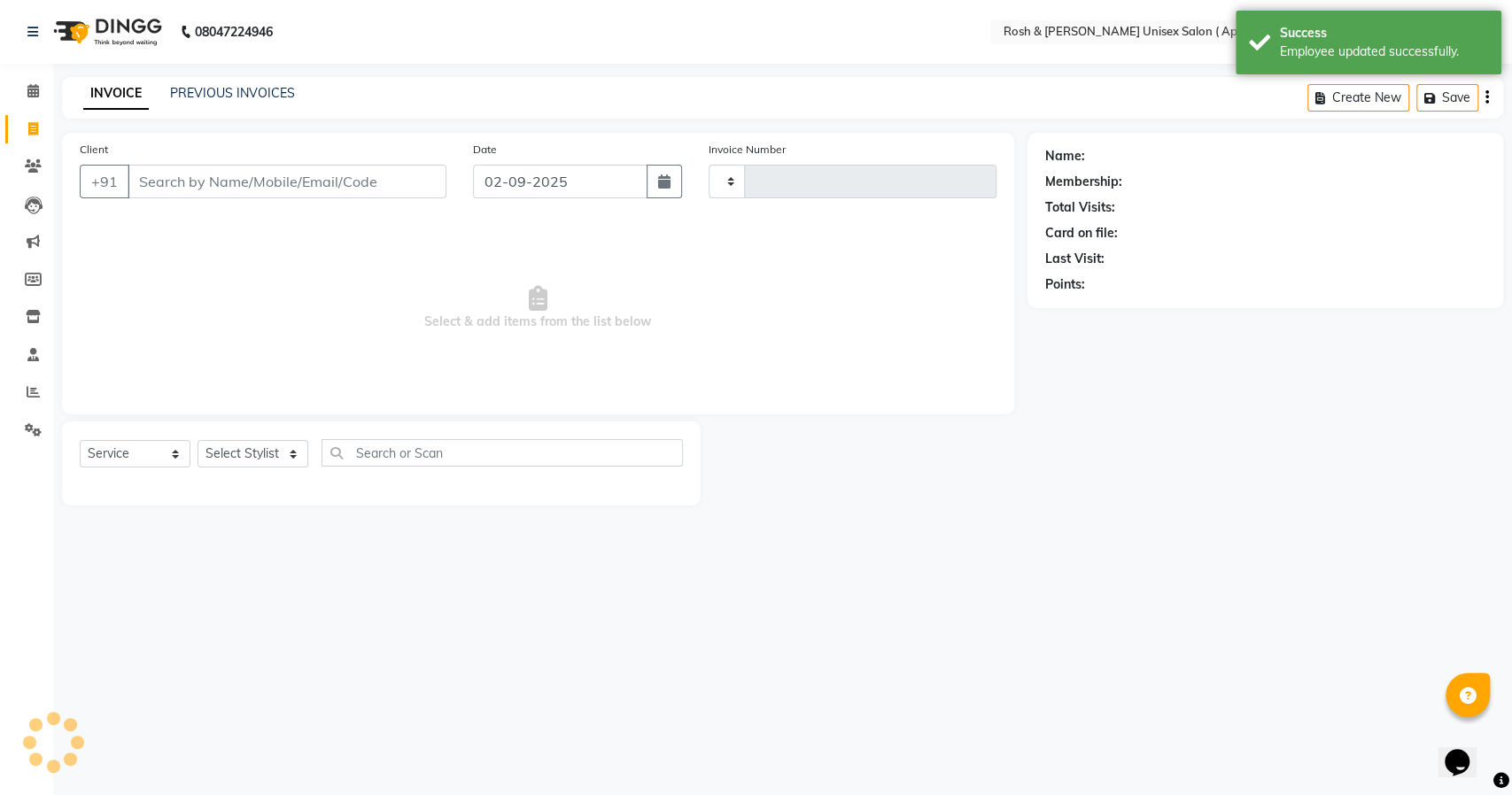
type input "0001"
select select "8955"
click at [36, 89] on icon at bounding box center [33, 91] width 11 height 13
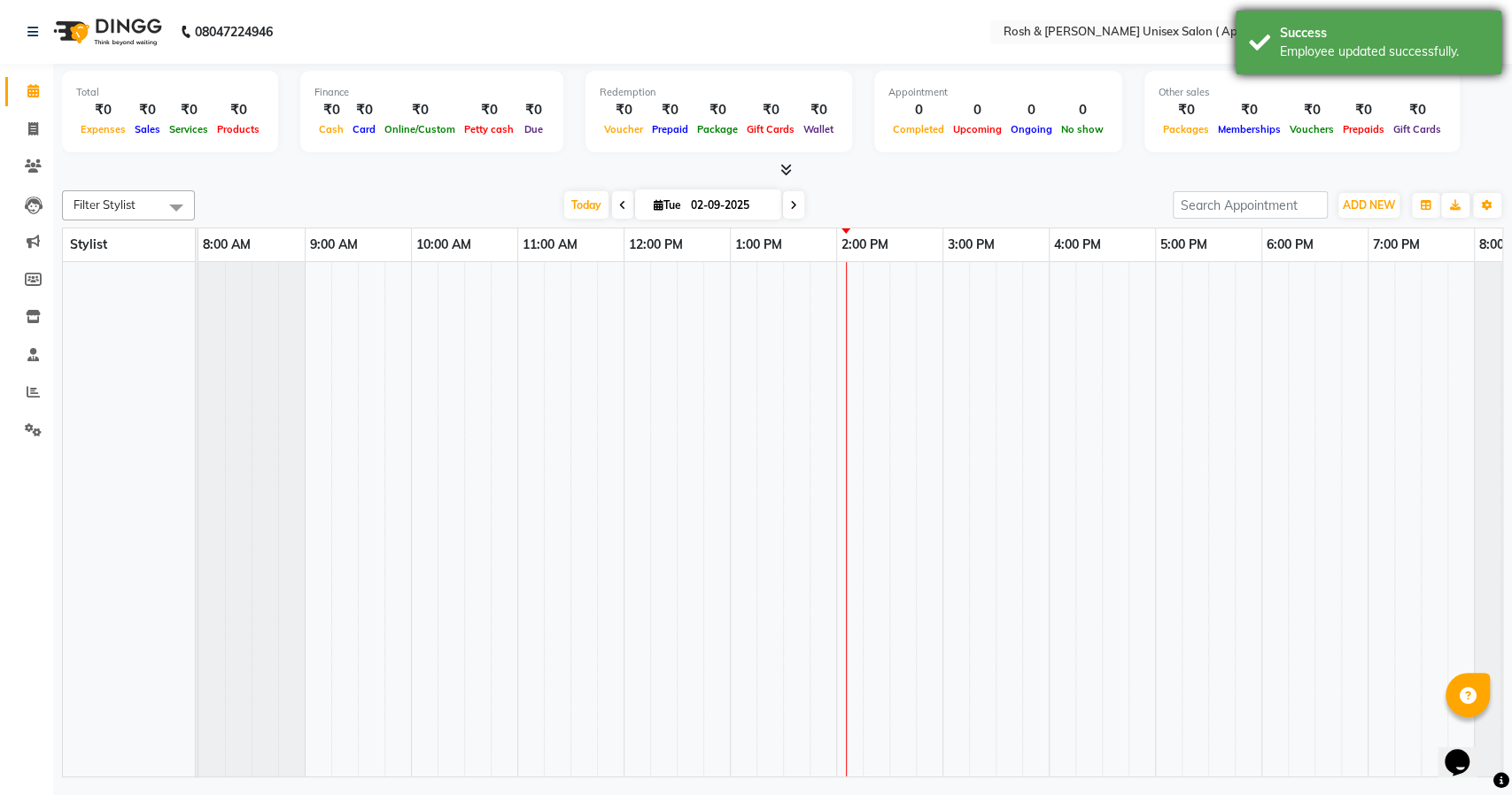
click at [1332, 39] on div "Success" at bounding box center [1384, 33] width 208 height 19
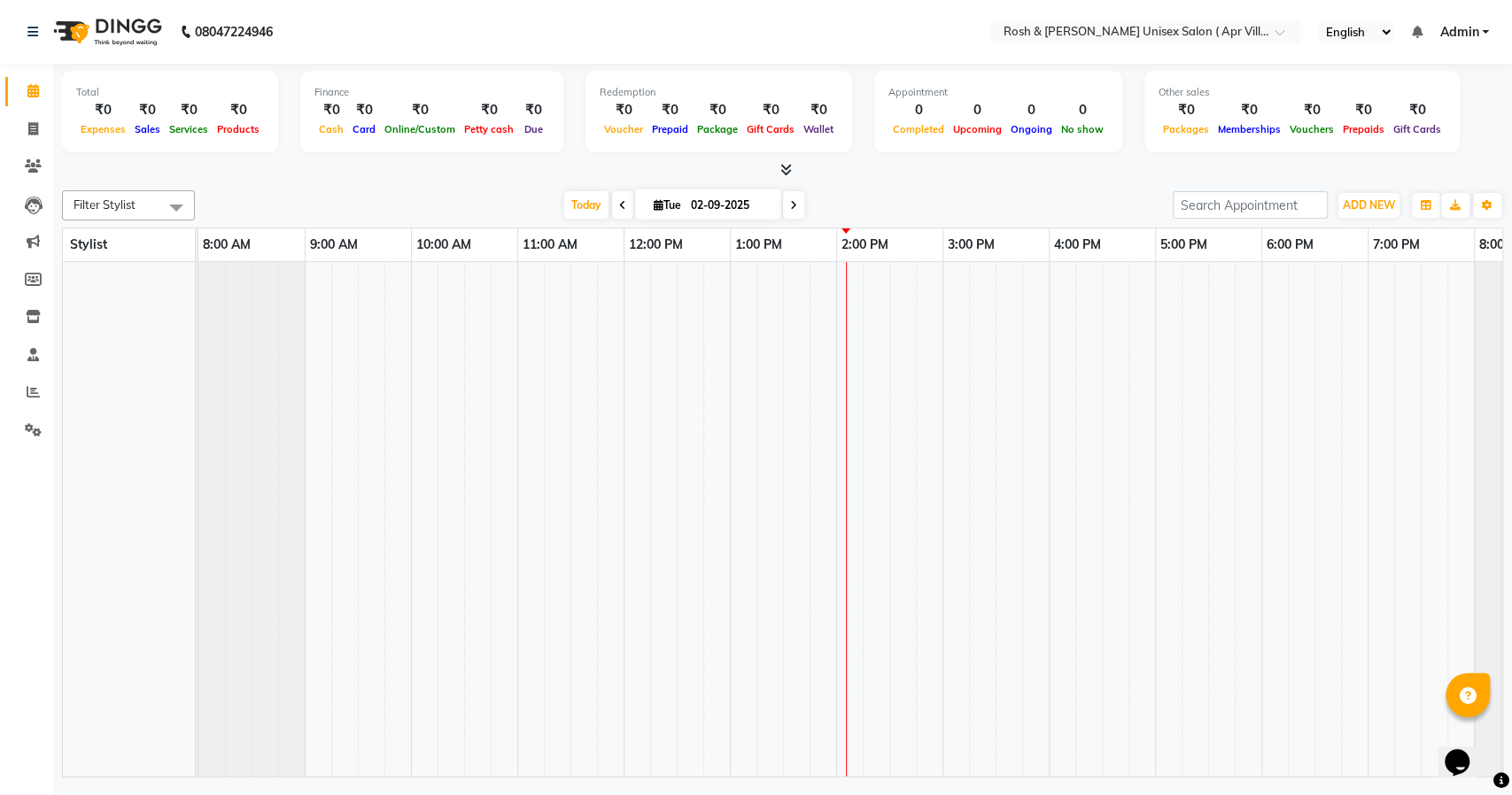
click at [1451, 39] on span "Admin" at bounding box center [1459, 33] width 39 height 19
click at [1399, 128] on link "Sign out" at bounding box center [1398, 121] width 162 height 27
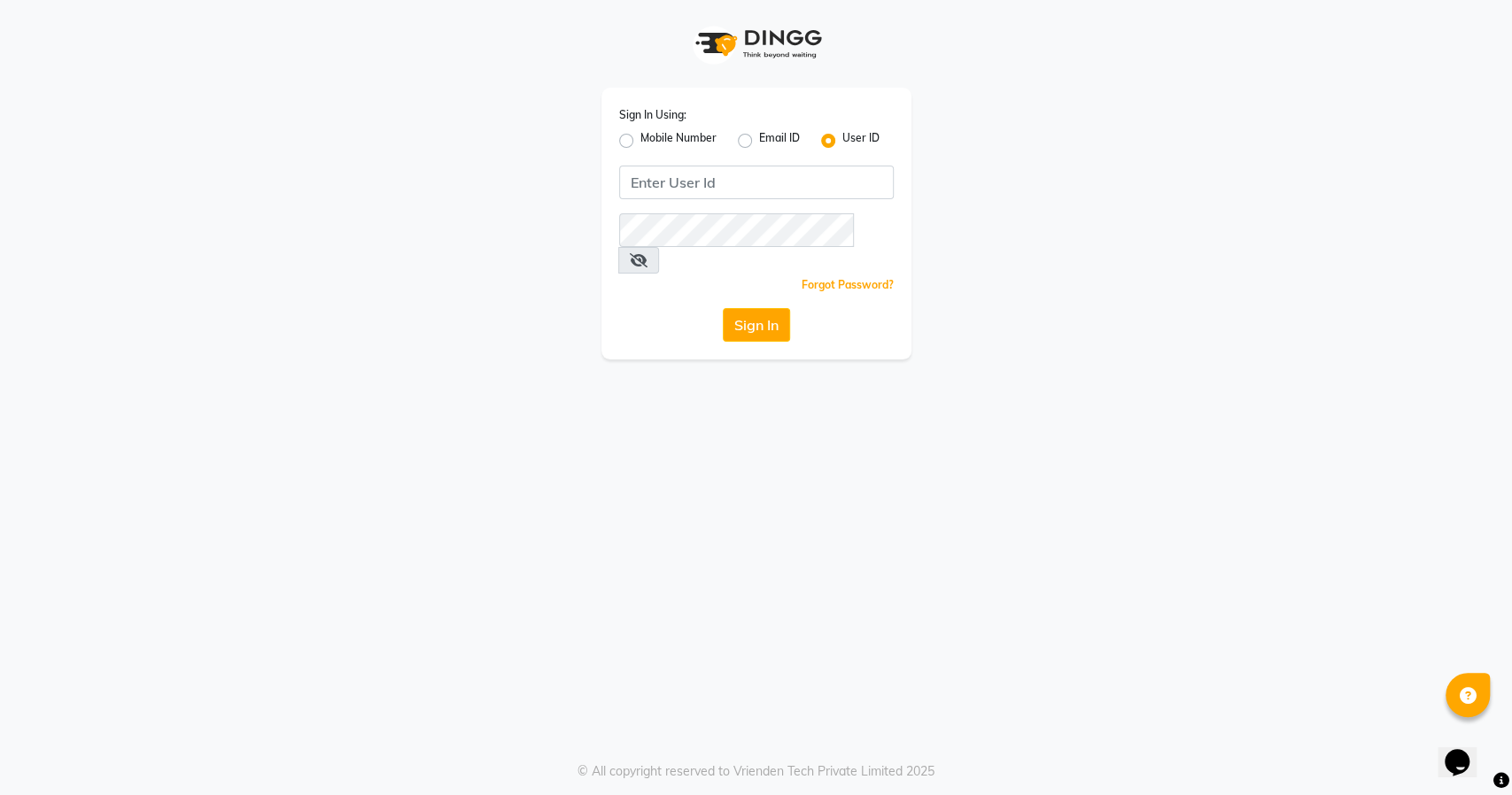
click at [641, 142] on label "Mobile Number" at bounding box center [678, 141] width 76 height 22
click at [641, 142] on input "Mobile Number" at bounding box center [646, 136] width 11 height 11
radio input "true"
radio input "false"
click at [793, 186] on input "Username" at bounding box center [785, 183] width 215 height 34
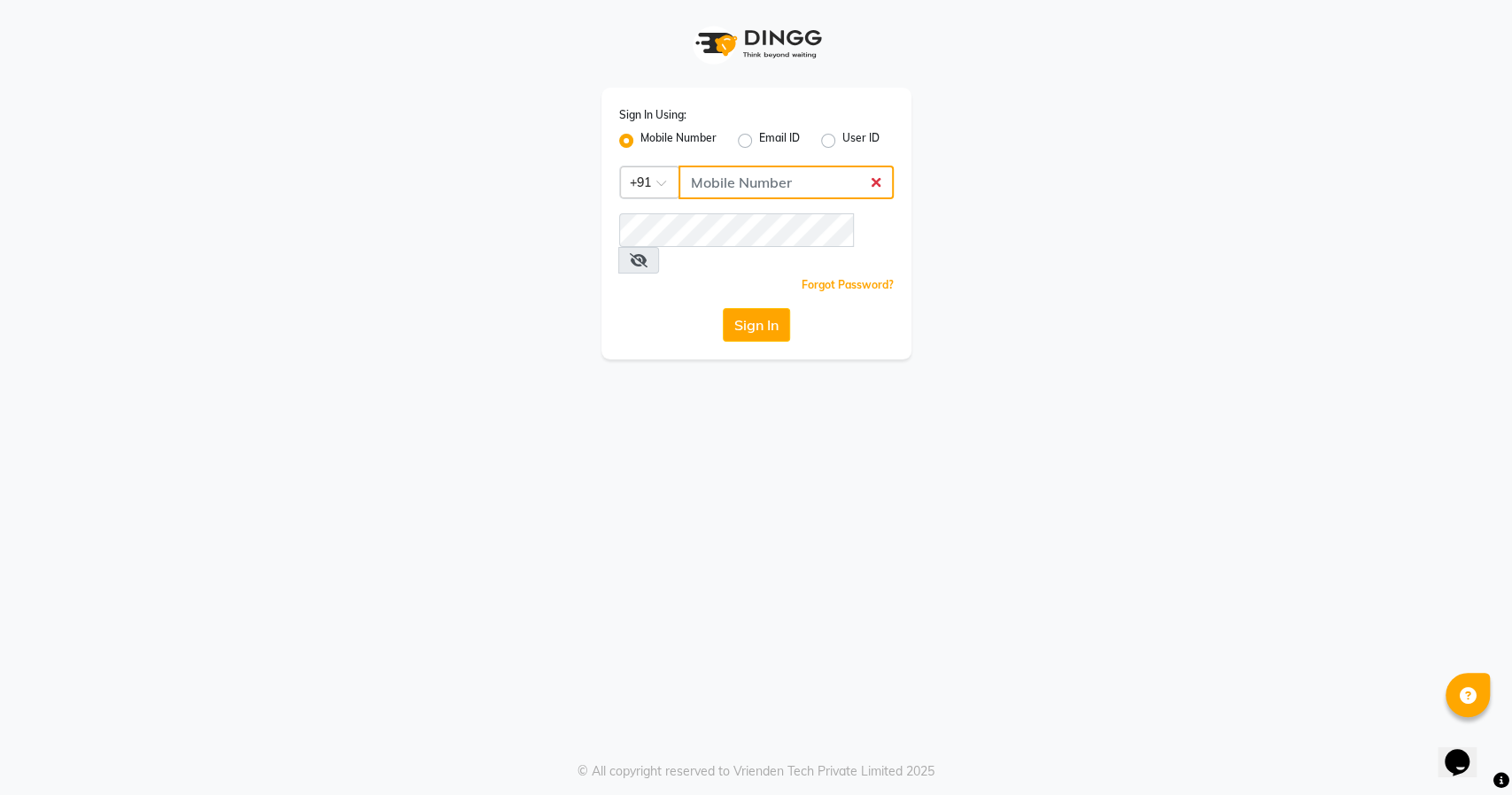
type input "8484885741"
click at [744, 308] on button "Sign In" at bounding box center [757, 325] width 68 height 34
